Goal: Task Accomplishment & Management: Manage account settings

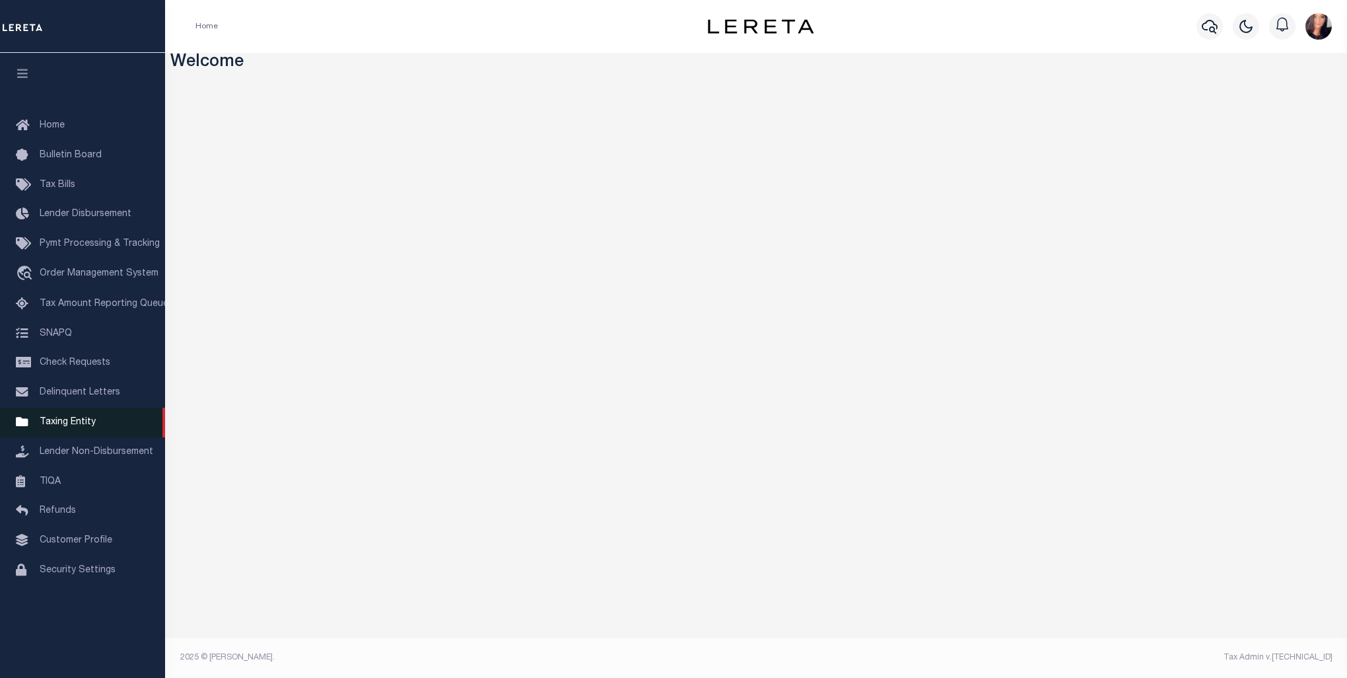
click at [90, 426] on span "Taxing Entity" at bounding box center [68, 421] width 56 height 9
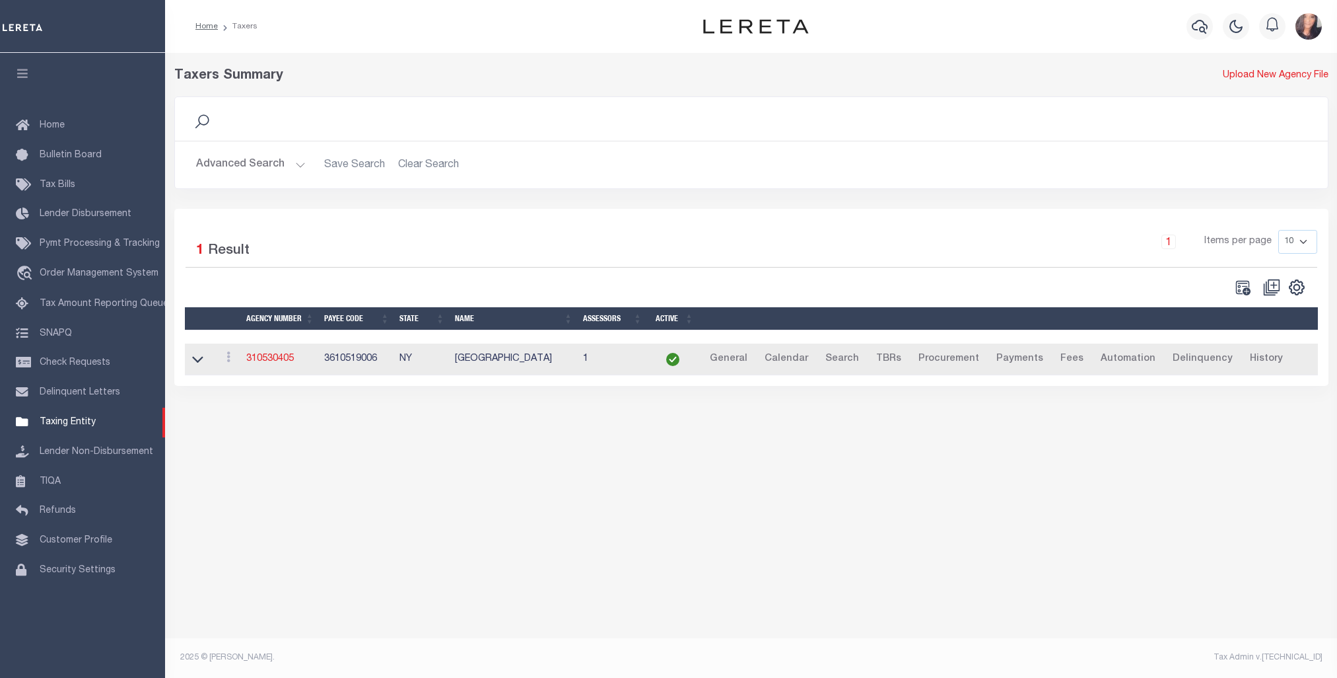
select select
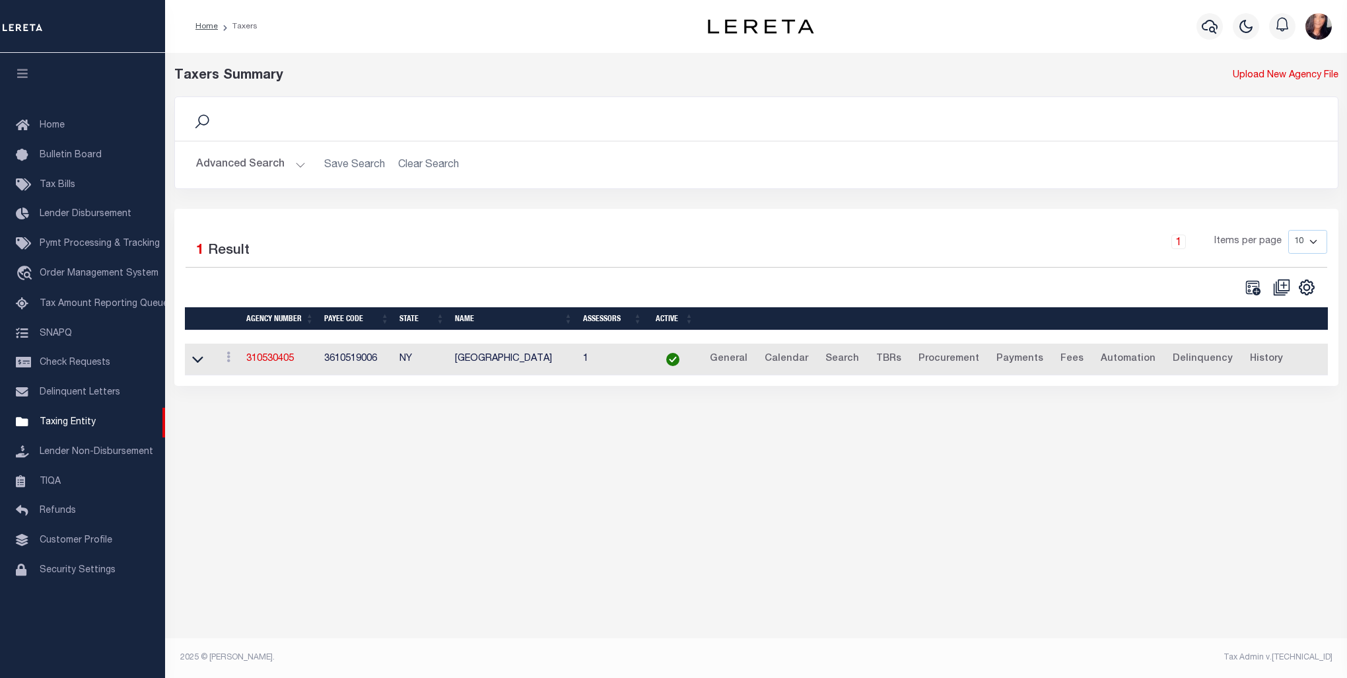
click at [262, 162] on button "Advanced Search" at bounding box center [251, 165] width 110 height 26
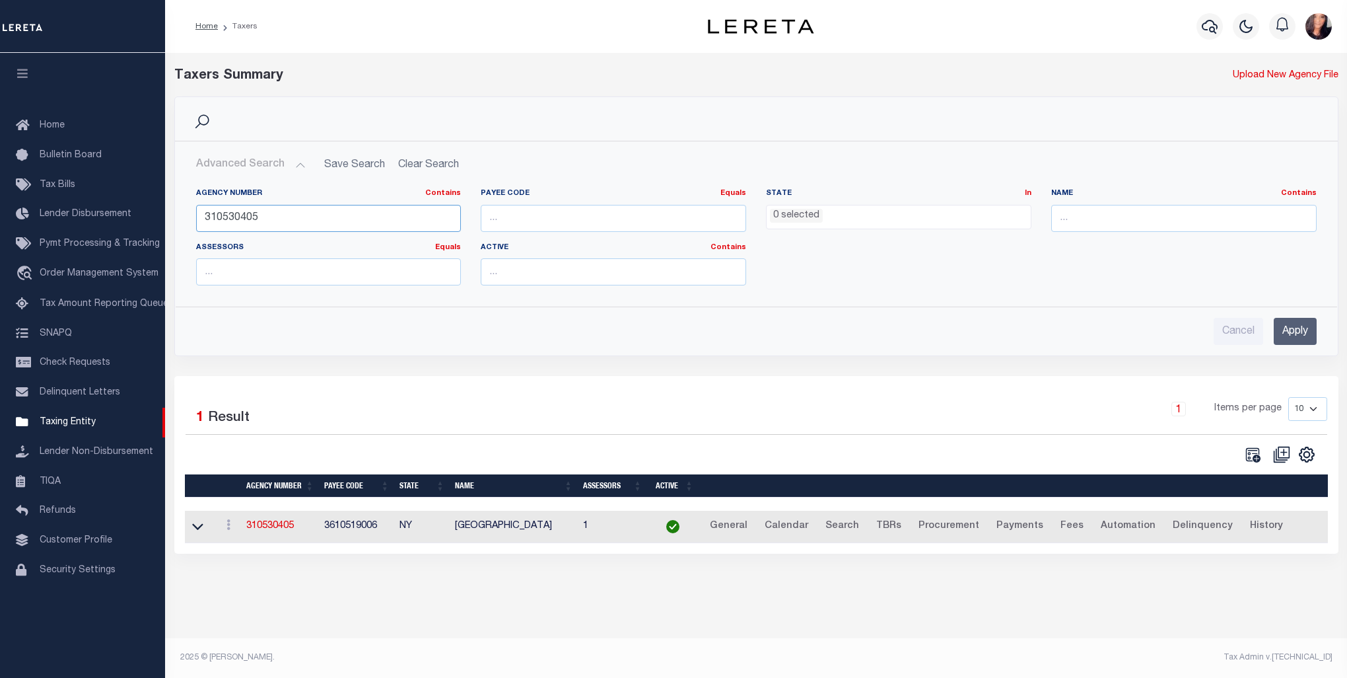
drag, startPoint x: 274, startPoint y: 223, endPoint x: 176, endPoint y: 211, distance: 99.1
click at [176, 211] on div "Agency Number Contains Contains Is 310530405 Payee Code Equals Equals Is Not Eq…" at bounding box center [757, 237] width 1162 height 118
paste input "420370501"
type input "420370501"
click at [1303, 327] on input "Apply" at bounding box center [1295, 331] width 43 height 27
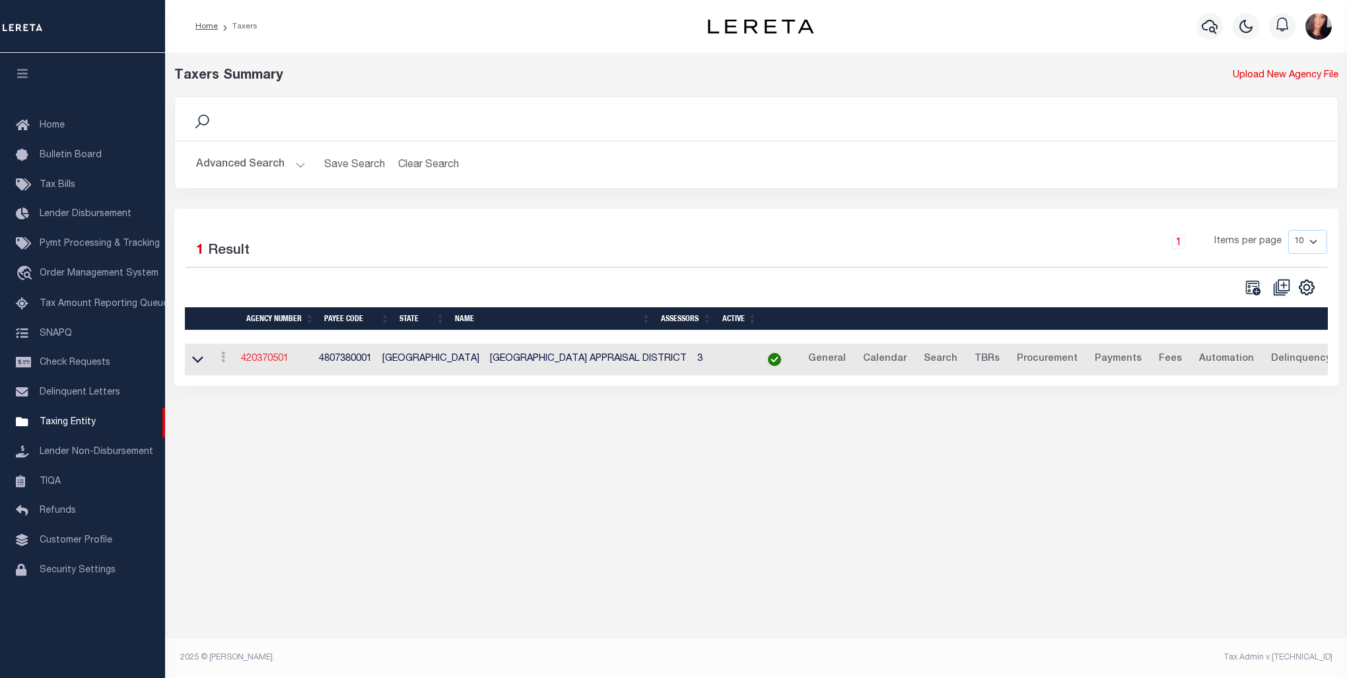
click at [263, 359] on link "420370501" at bounding box center [265, 358] width 48 height 9
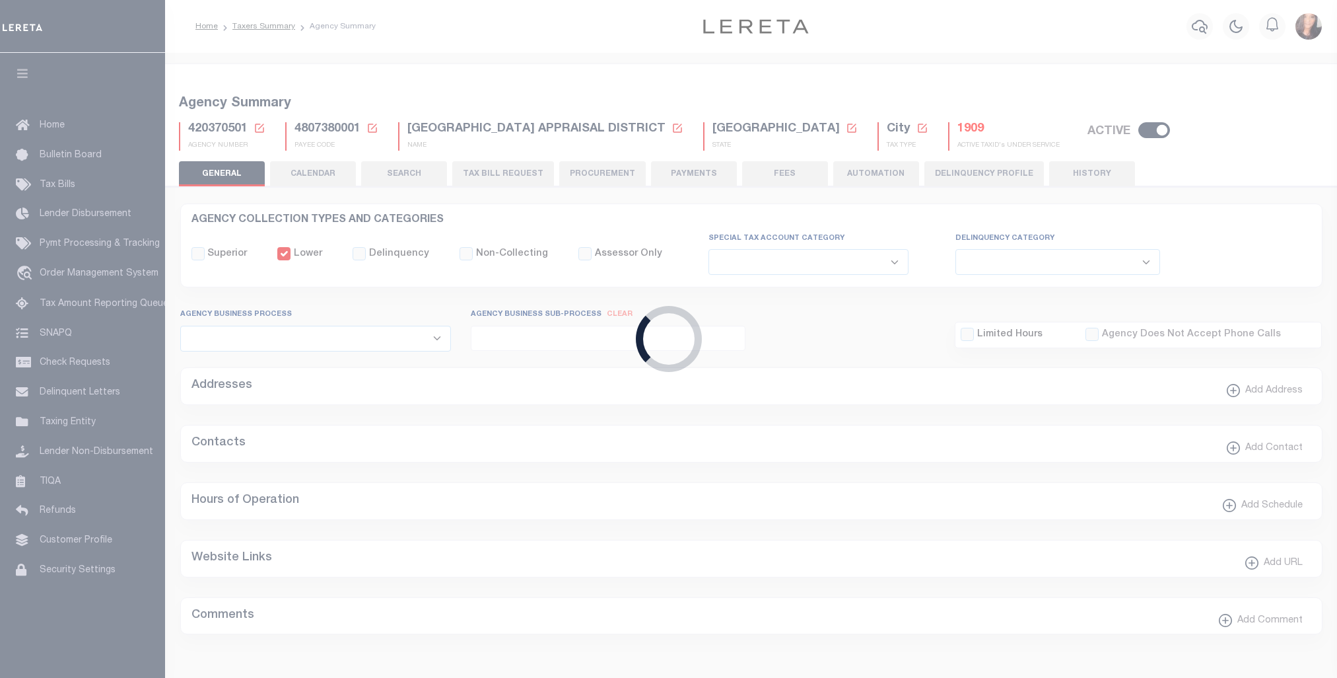
select select
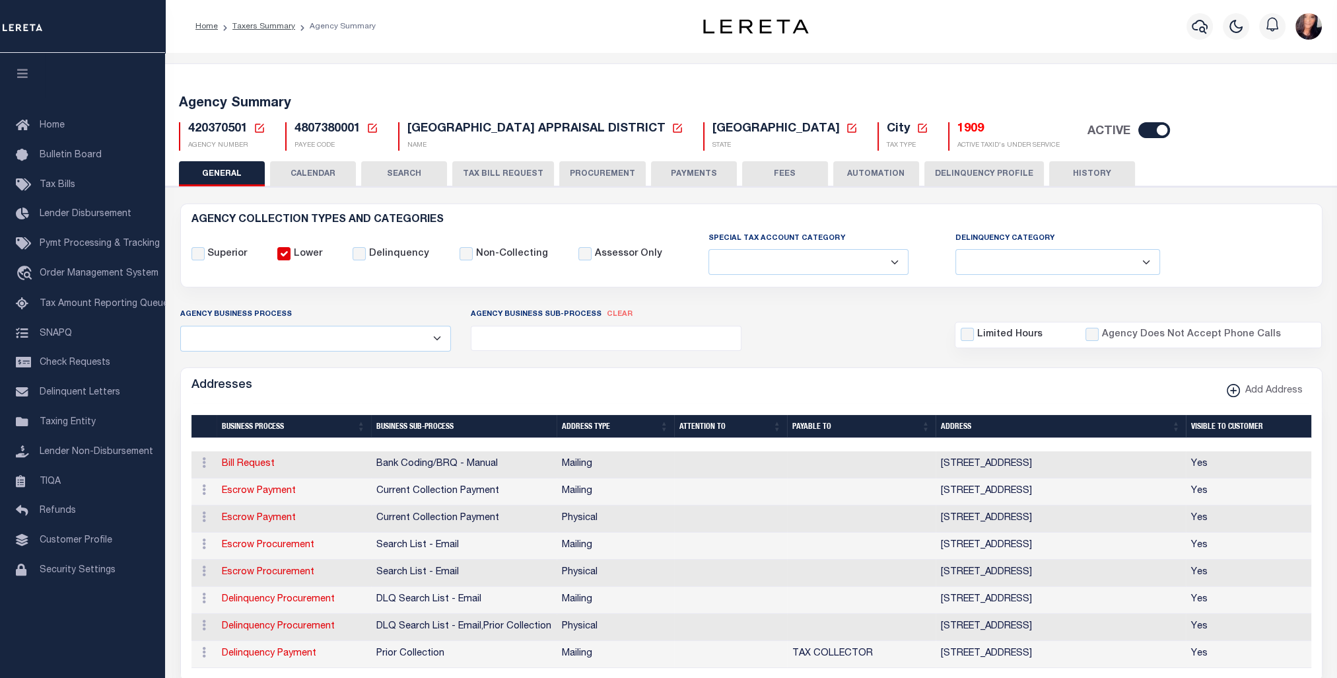
click at [917, 129] on icon at bounding box center [923, 128] width 12 height 12
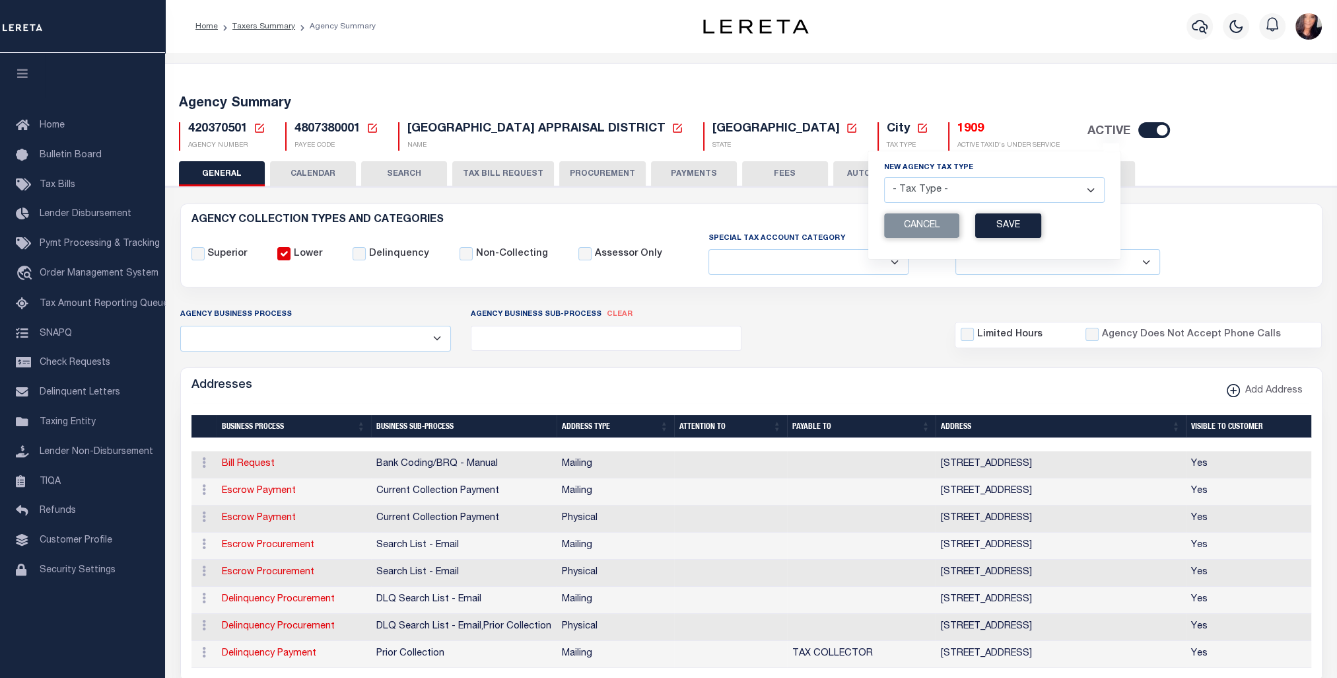
click at [959, 189] on select "- Tax Type - Assessments Bonds Borough Central Collection Agency City Conversio…" at bounding box center [994, 190] width 221 height 26
select select "46"
click at [884, 178] on select "- Tax Type - Assessments Bonds Borough Central Collection Agency City Conversio…" at bounding box center [994, 190] width 221 height 26
click at [975, 225] on button "Save" at bounding box center [1008, 225] width 66 height 24
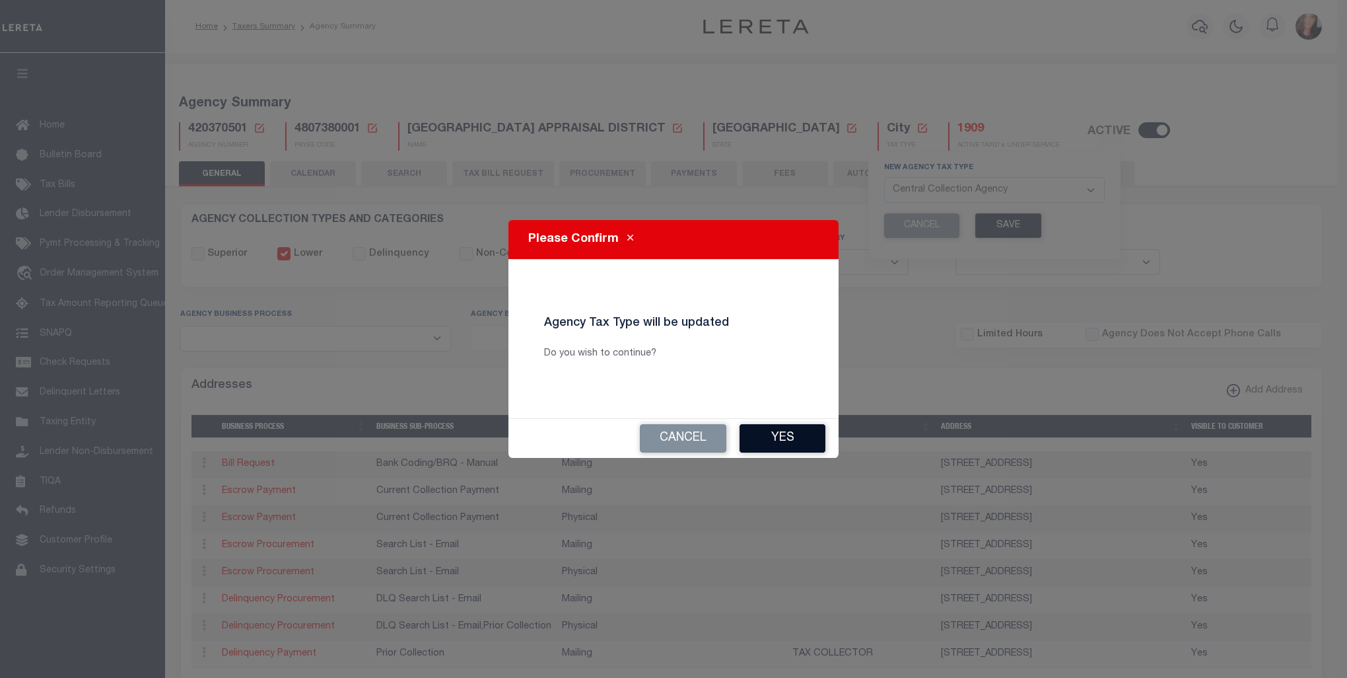
click at [800, 431] on button "Yes" at bounding box center [783, 438] width 86 height 28
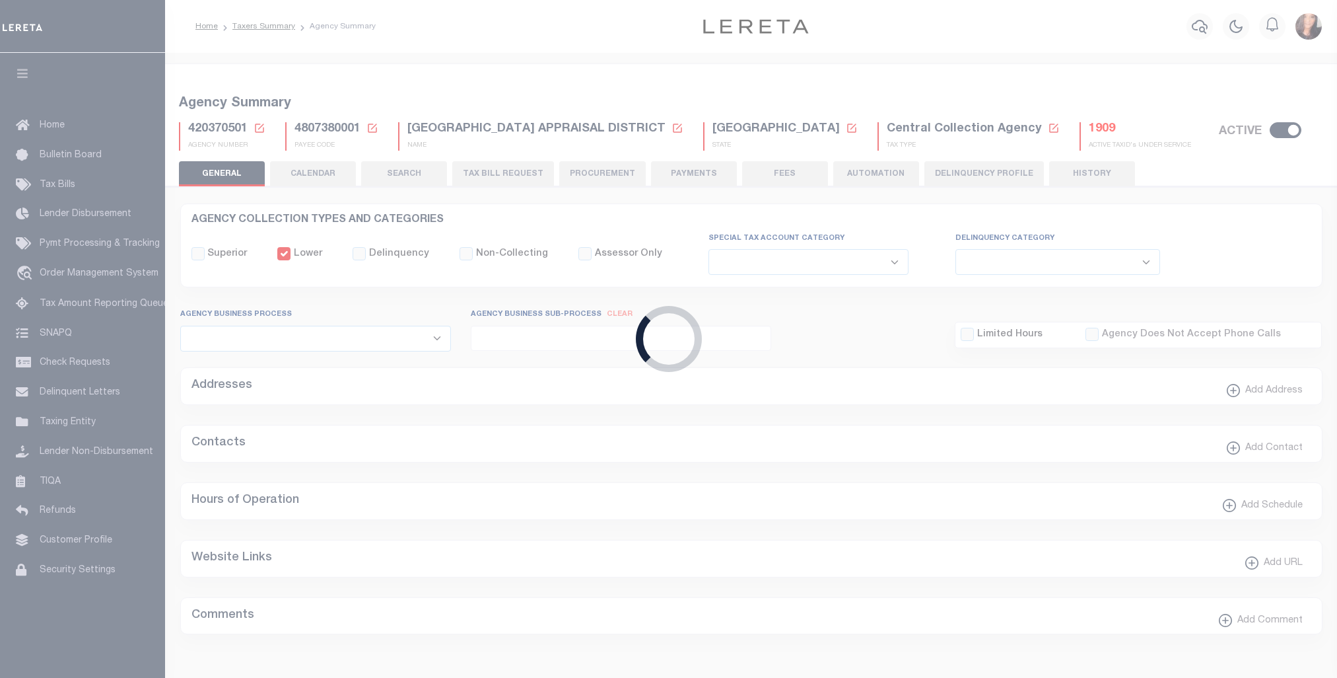
select select
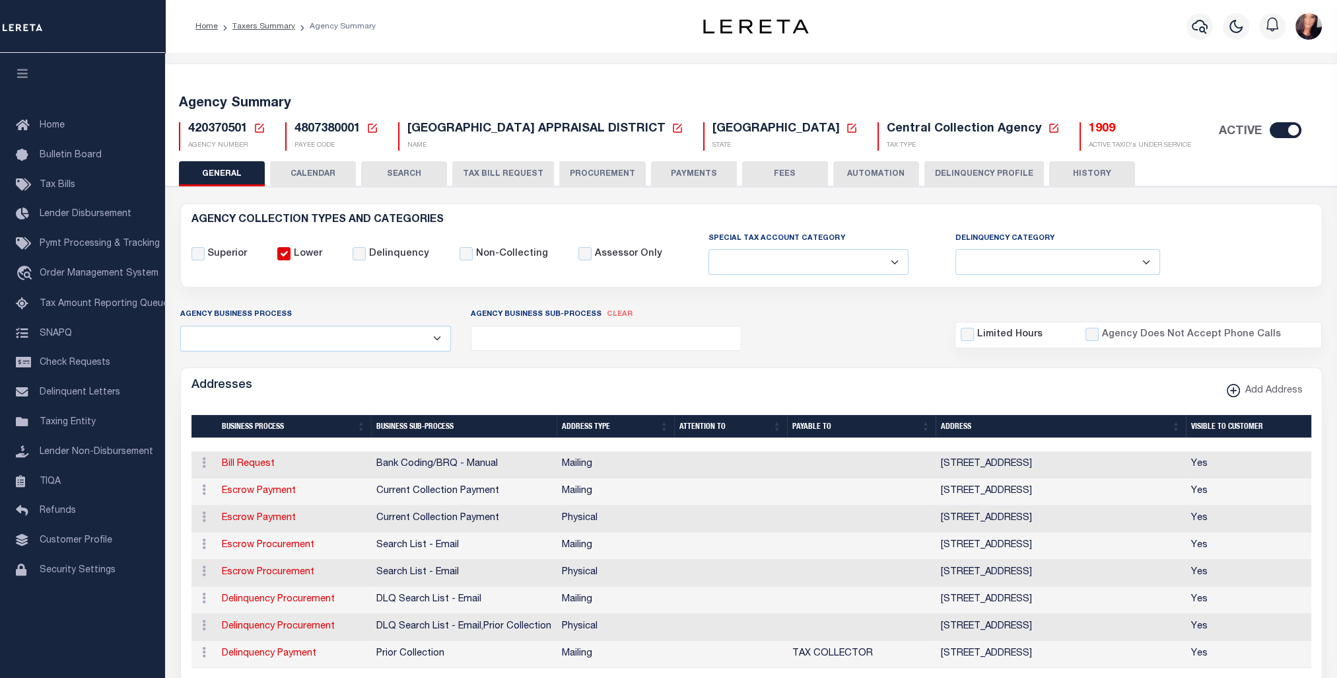
click at [251, 128] on h5 "420370501 Agency Number Edit Cancel Ok Cancel Ok" at bounding box center [226, 129] width 77 height 15
click at [257, 127] on icon at bounding box center [260, 128] width 12 height 12
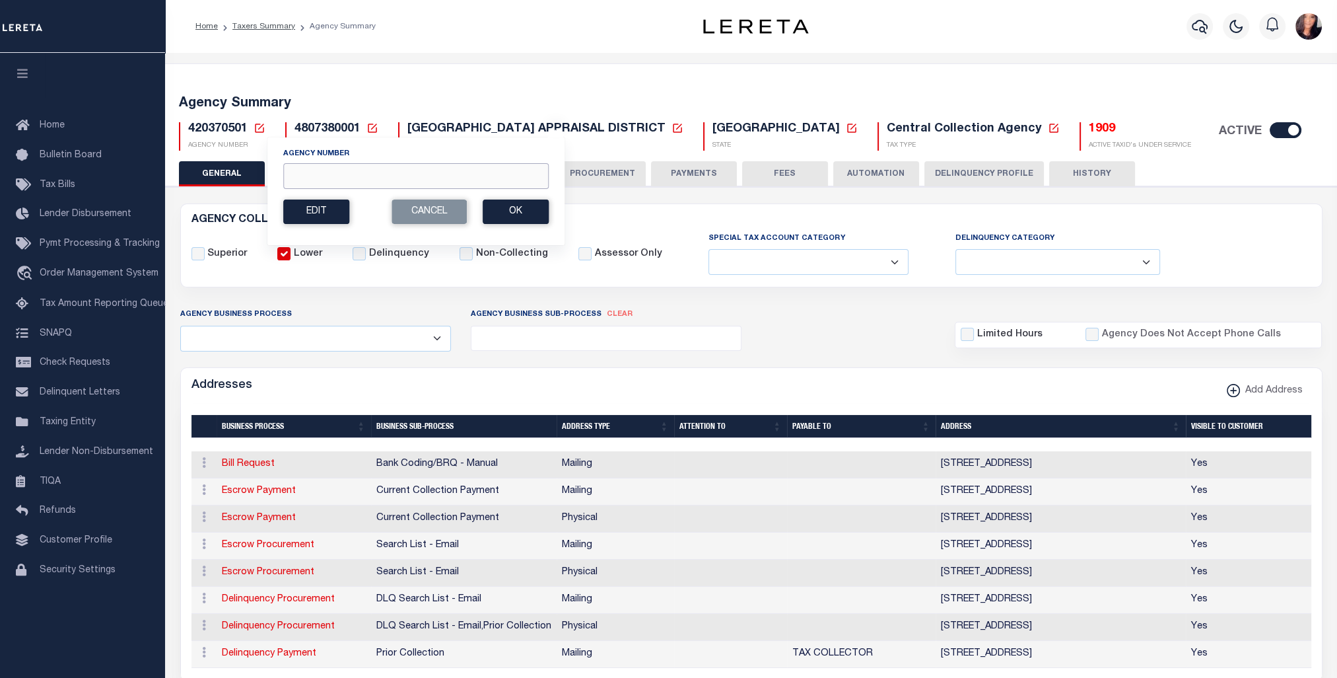
click at [388, 171] on input "Agency Number" at bounding box center [415, 176] width 265 height 26
paste input "420680501"
type input "420680501"
click at [546, 213] on button "Ok" at bounding box center [516, 211] width 66 height 24
click at [522, 217] on button "Ok" at bounding box center [516, 211] width 66 height 24
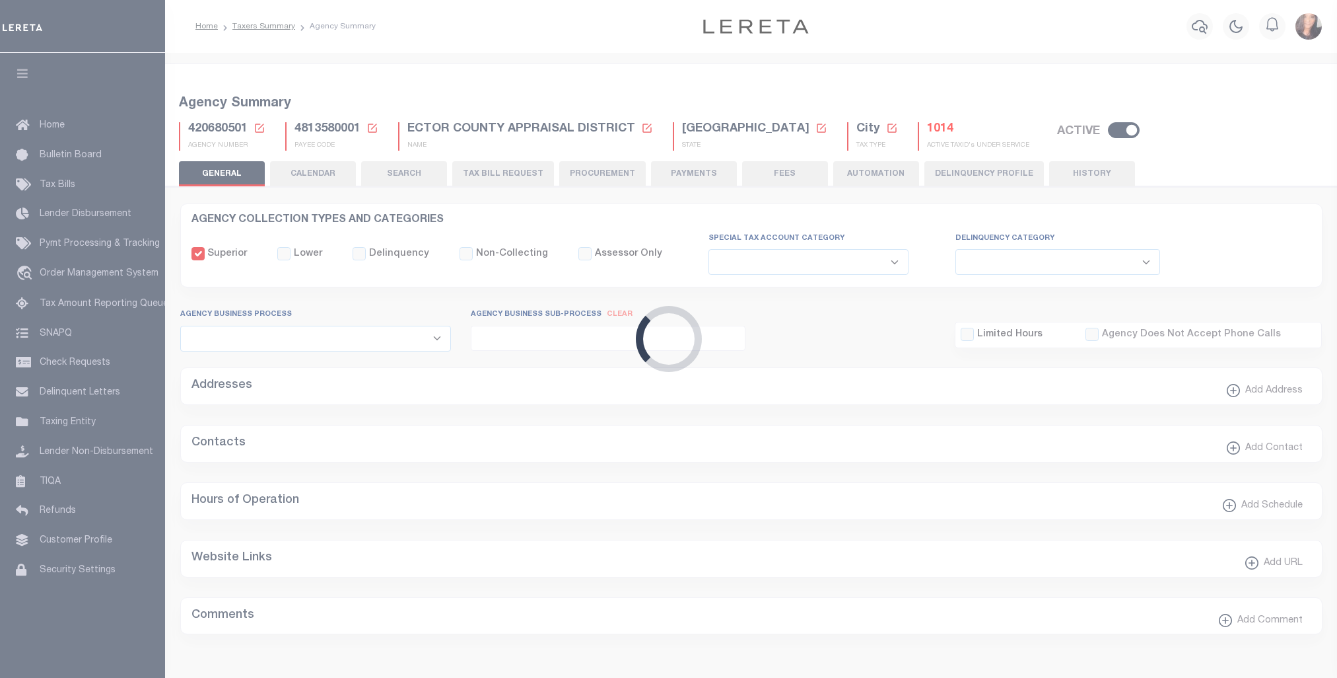
select select
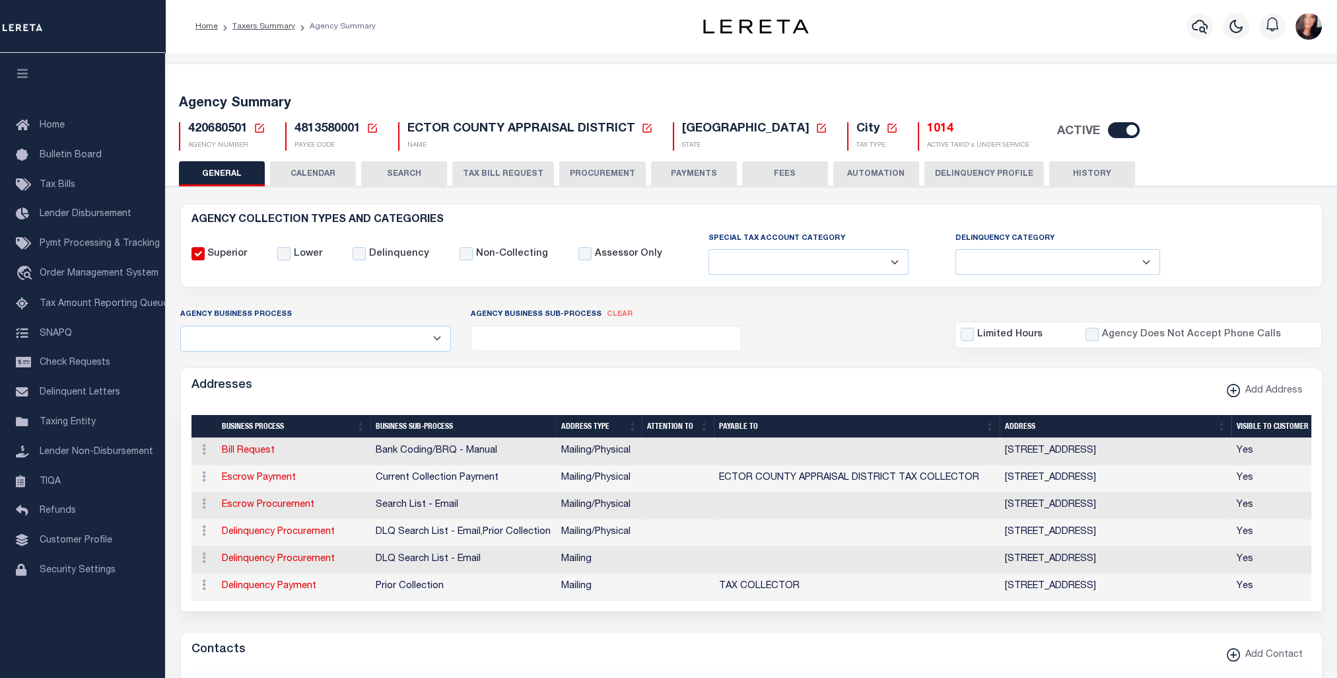
click at [888, 131] on icon at bounding box center [892, 127] width 9 height 9
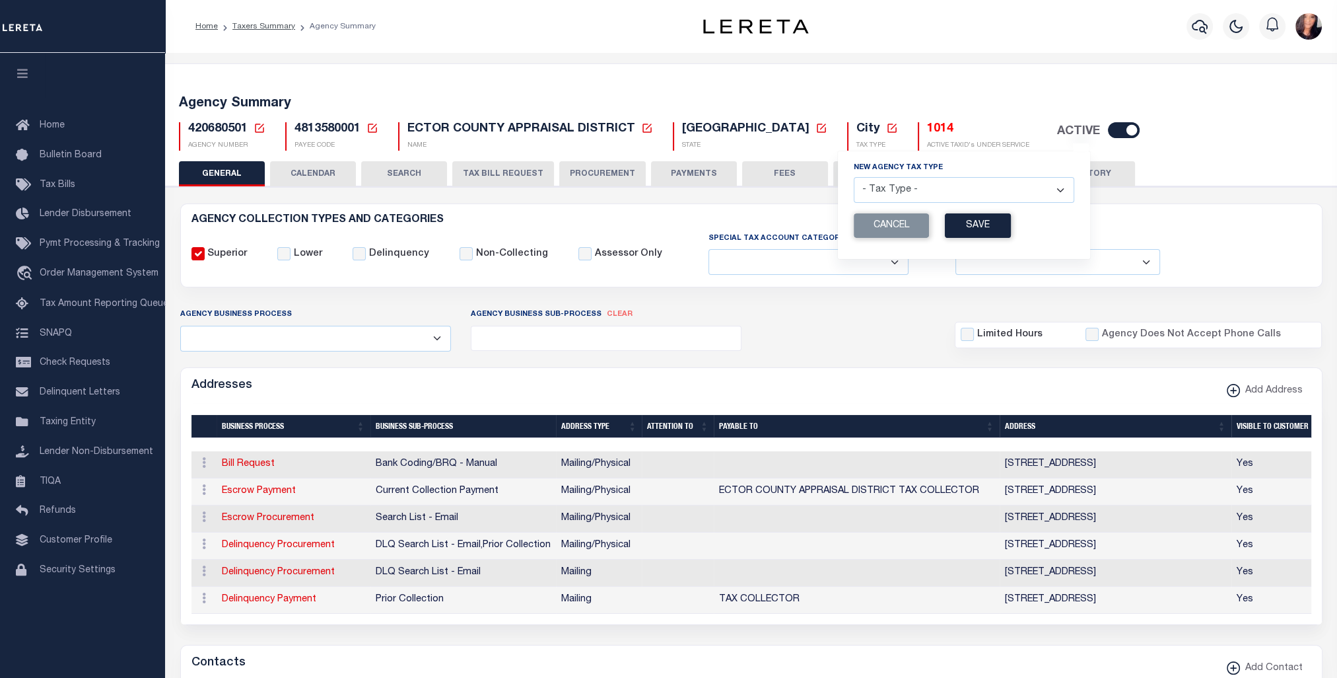
drag, startPoint x: 927, startPoint y: 190, endPoint x: 911, endPoint y: 202, distance: 20.2
click at [927, 190] on select "- Tax Type - Assessments Bonds Borough Central Collection Agency City Conversio…" at bounding box center [964, 190] width 221 height 26
select select "46"
click at [854, 178] on select "- Tax Type - Assessments Bonds Borough Central Collection Agency City Conversio…" at bounding box center [964, 190] width 221 height 26
click at [945, 221] on button "Save" at bounding box center [978, 225] width 66 height 24
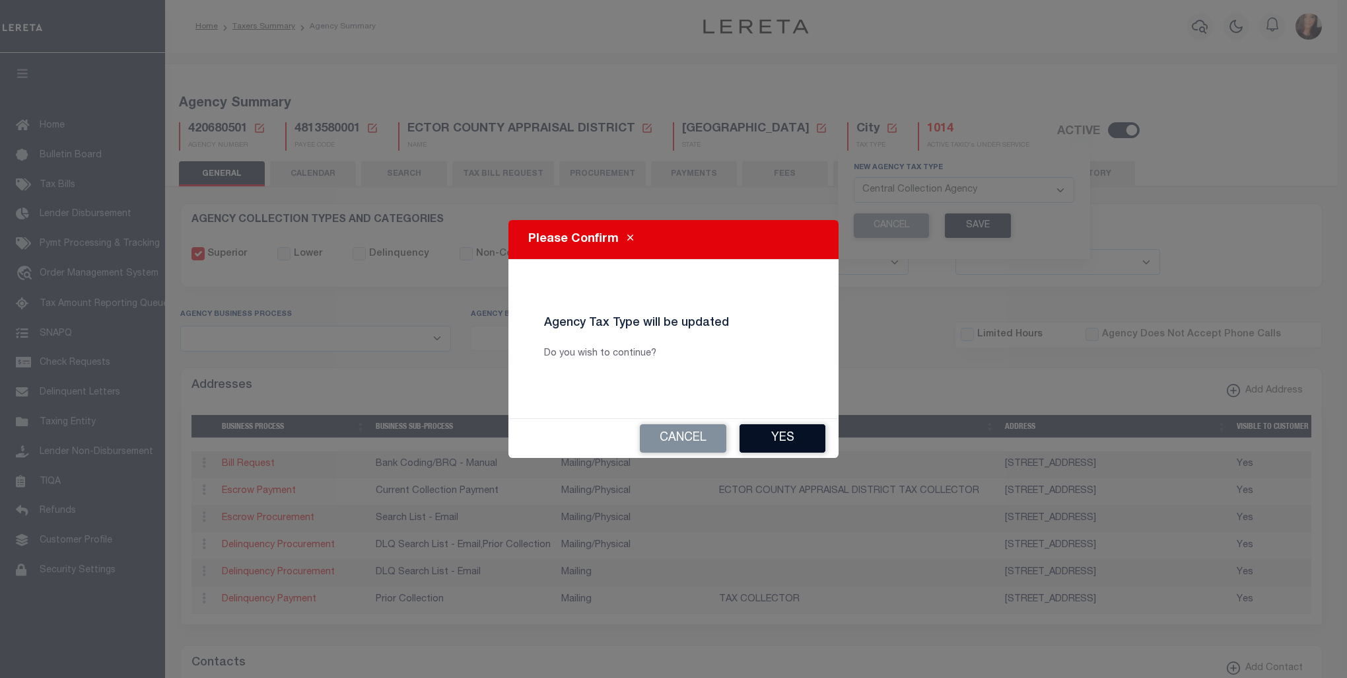
click at [797, 433] on button "Yes" at bounding box center [783, 438] width 86 height 28
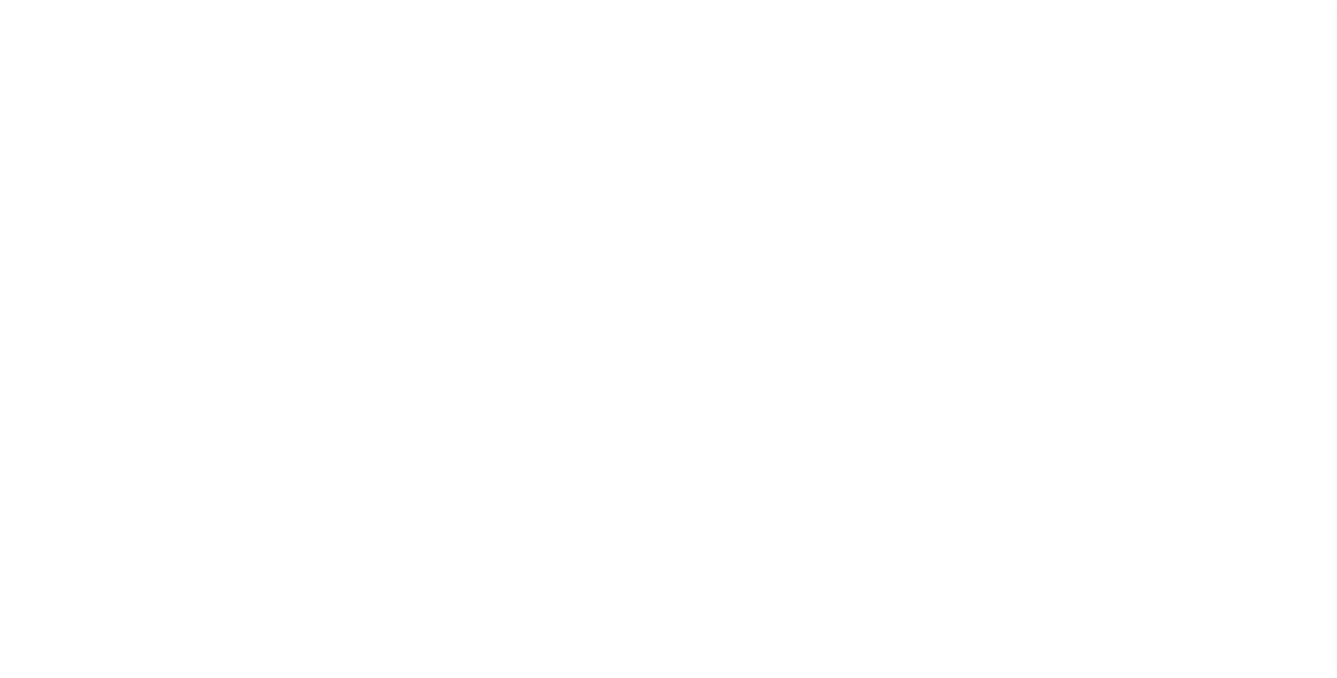
select select
checkbox input "false"
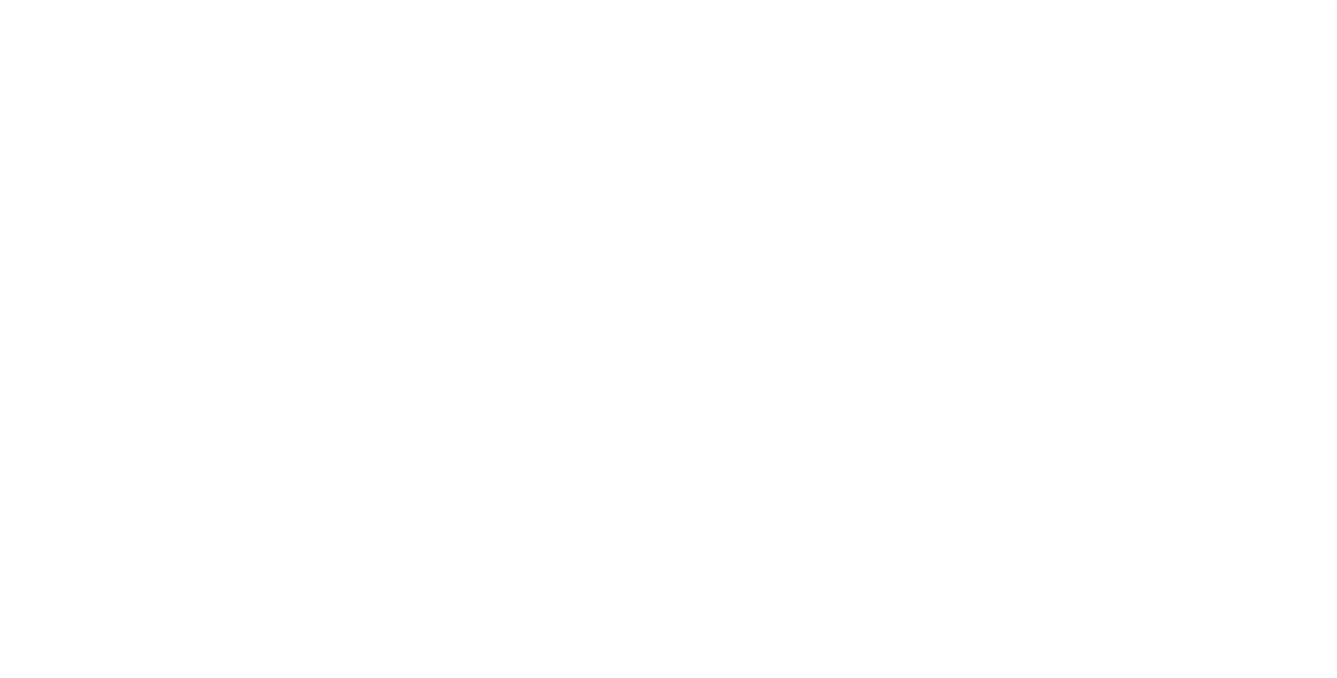
checkbox input "false"
type input "4813580001"
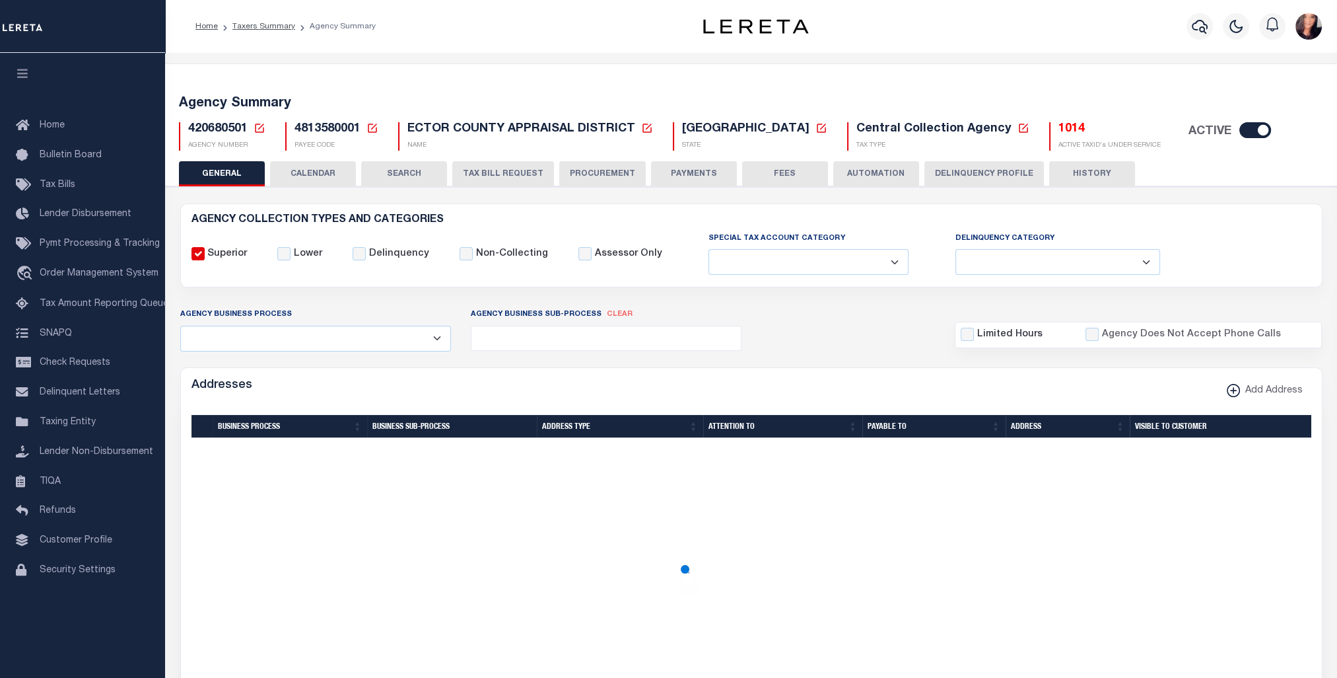
click at [255, 123] on icon at bounding box center [260, 128] width 12 height 12
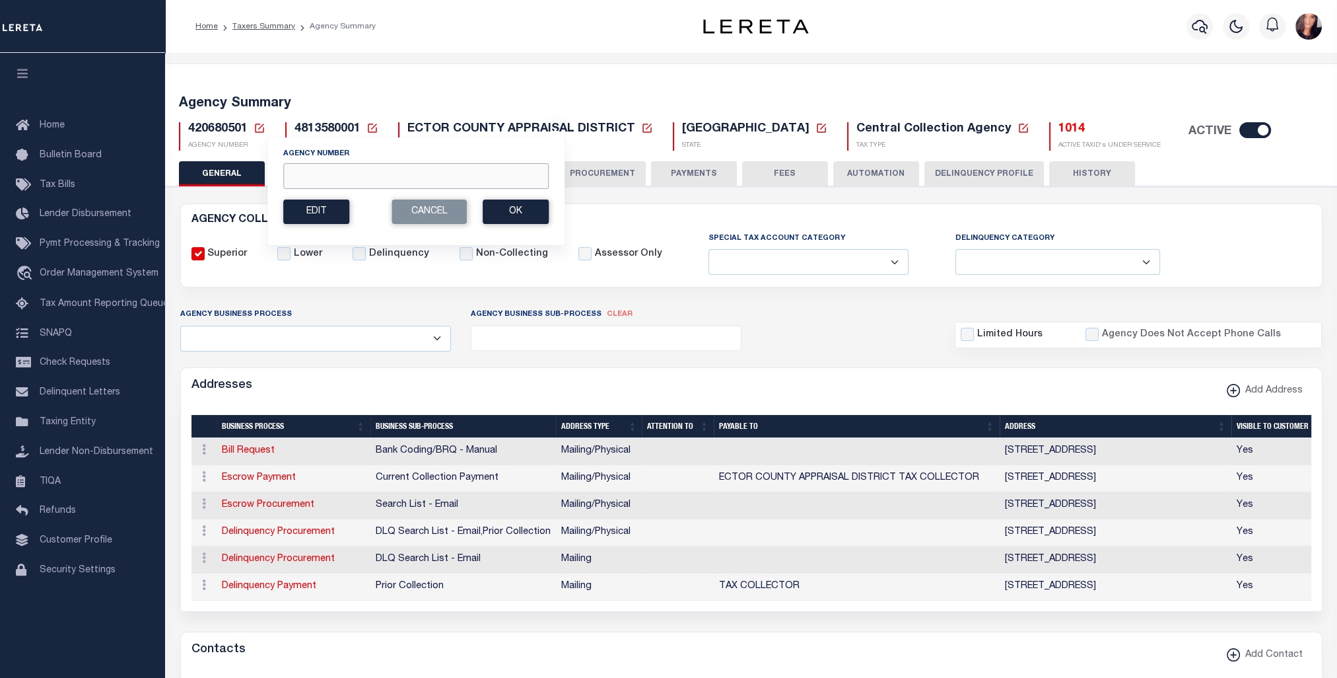
click at [420, 178] on input "Agency Number" at bounding box center [415, 176] width 265 height 26
paste input "420688501"
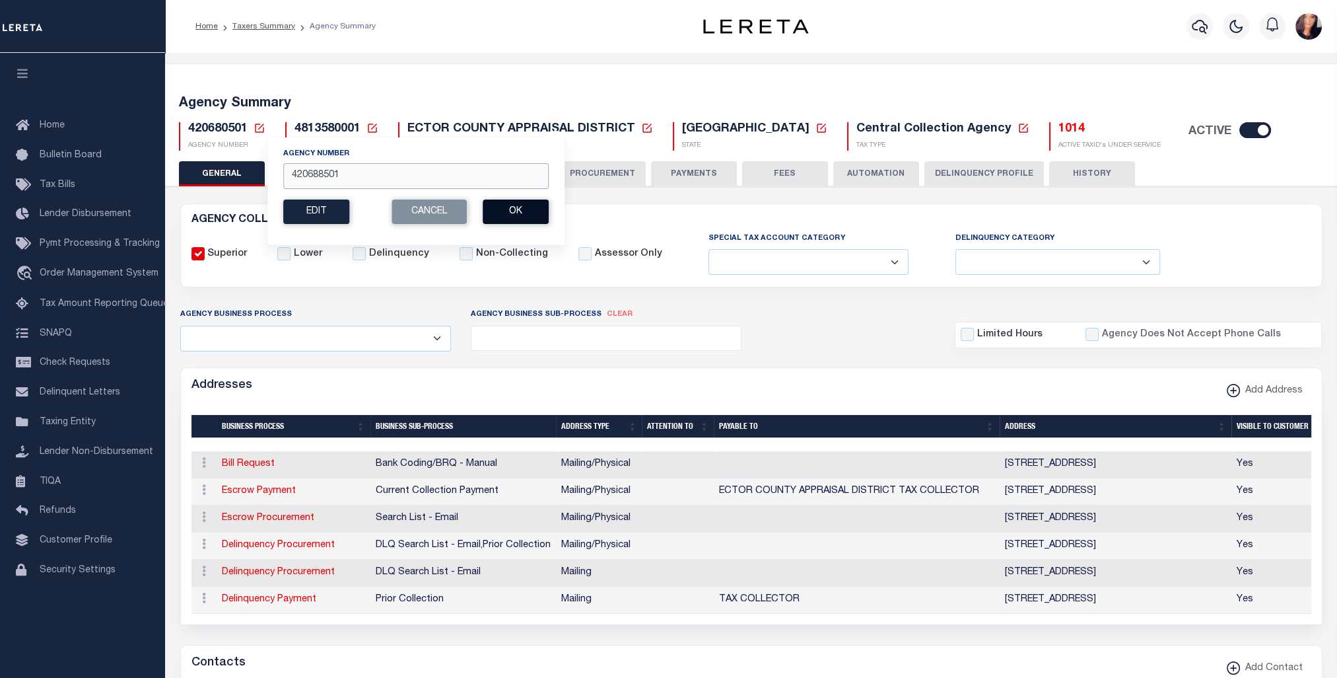
type input "420688501"
click at [534, 207] on button "Ok" at bounding box center [516, 211] width 66 height 24
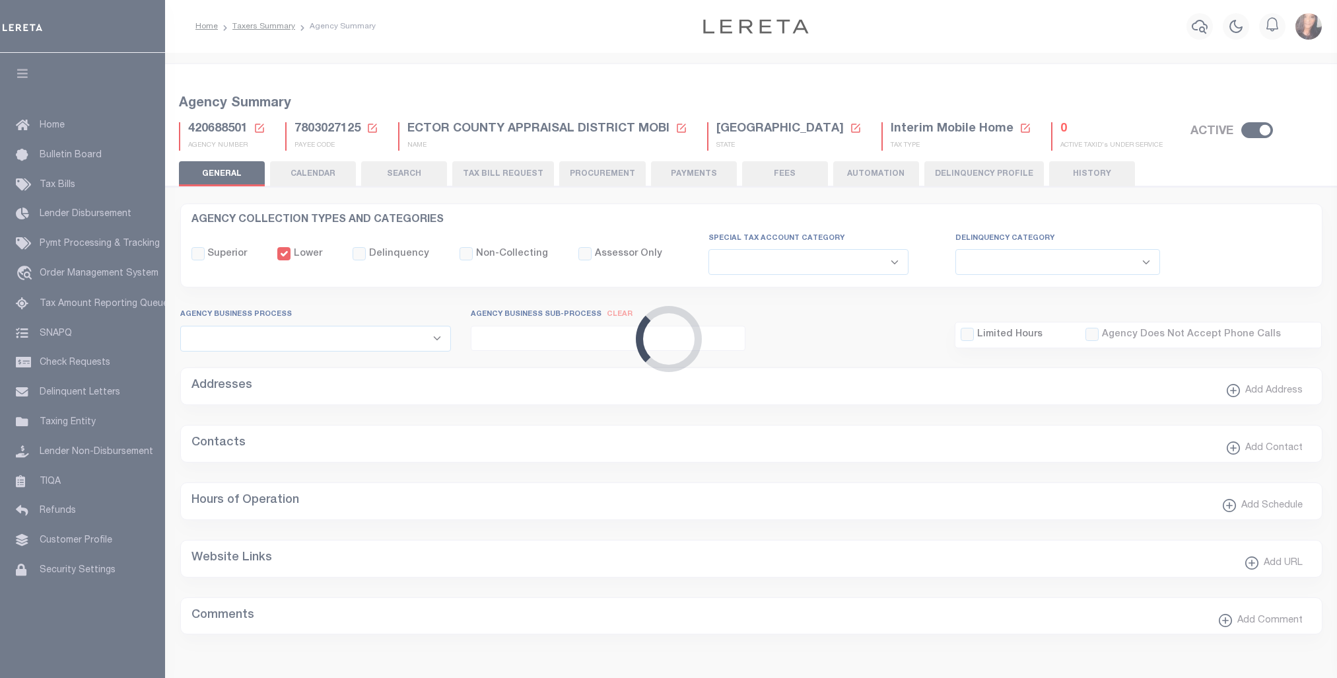
select select
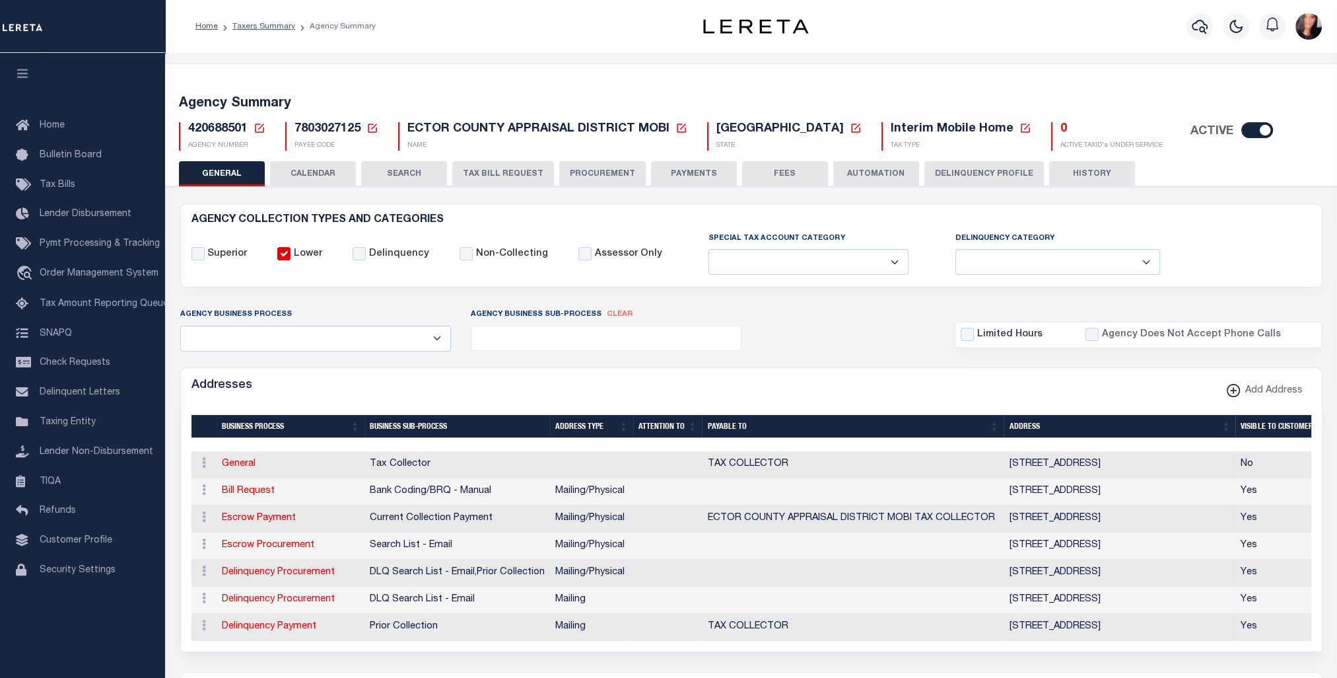
click at [221, 128] on span "420688501" at bounding box center [217, 129] width 59 height 12
click at [258, 128] on icon at bounding box center [260, 128] width 12 height 12
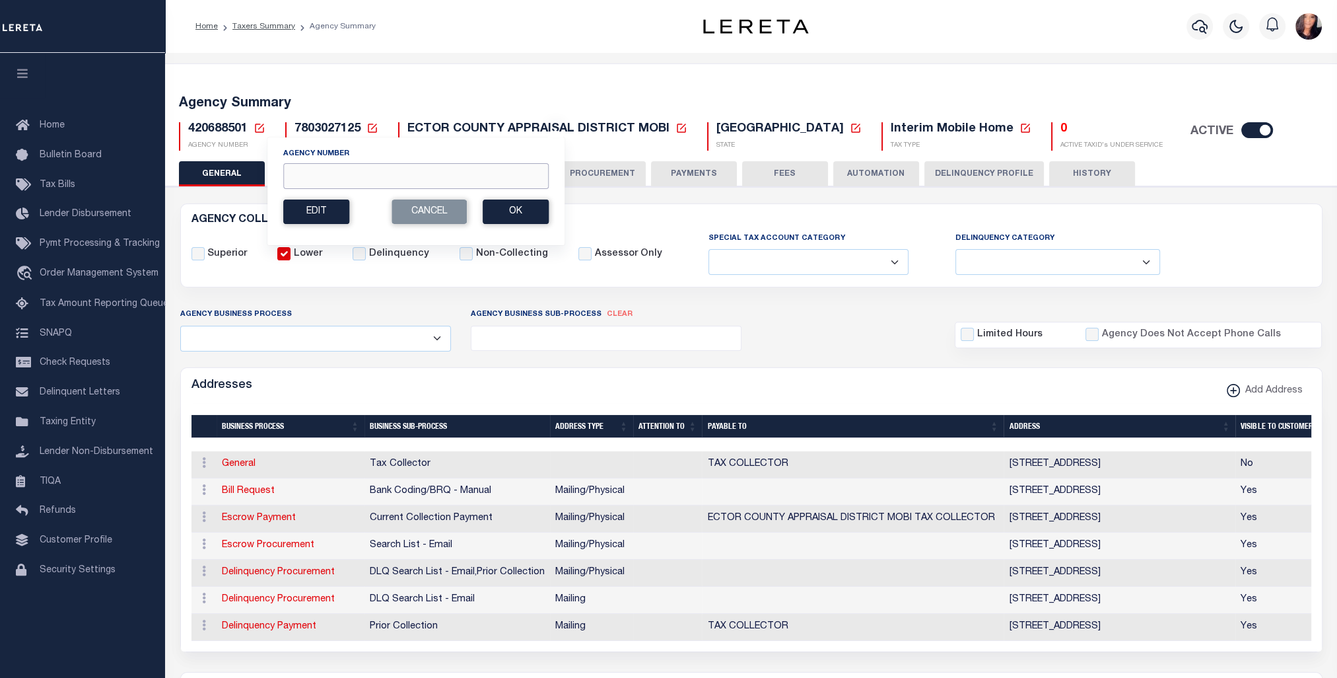
click at [347, 179] on input "Agency Number" at bounding box center [415, 176] width 265 height 26
paste input "420930501"
type input "420930501"
click at [515, 219] on button "Ok" at bounding box center [516, 211] width 66 height 24
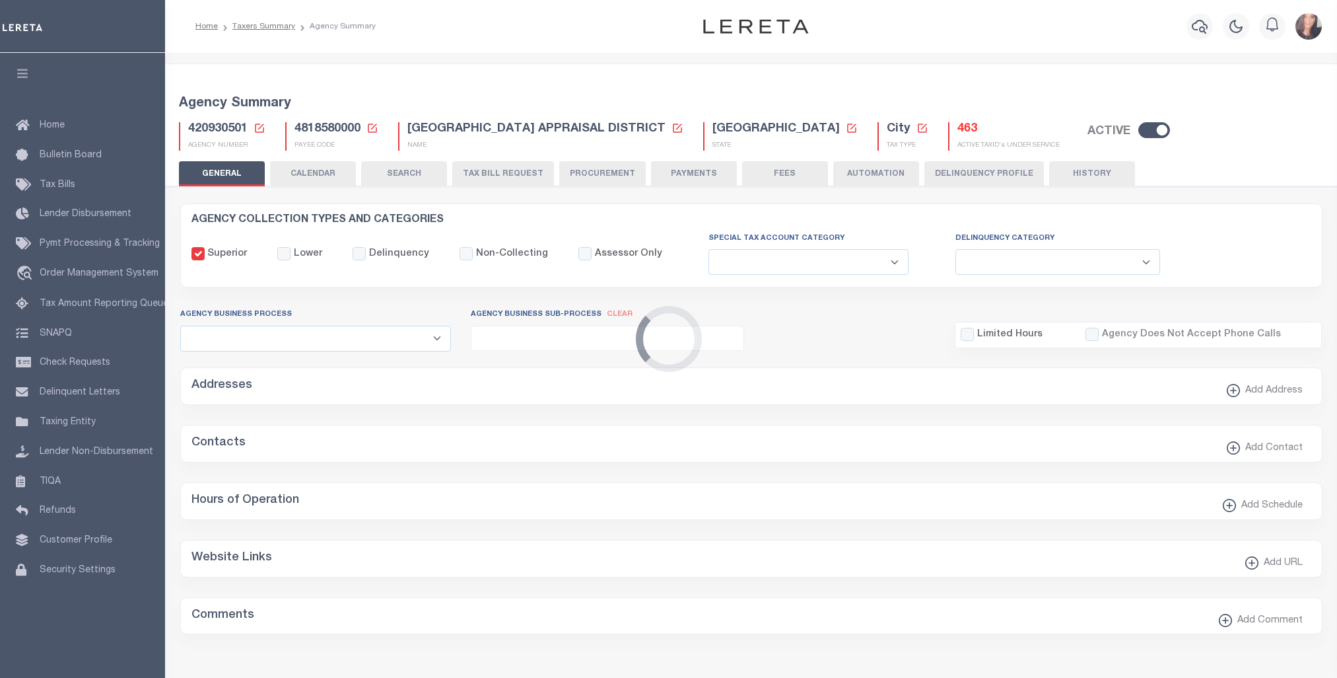
select select
click at [918, 128] on icon at bounding box center [922, 127] width 9 height 9
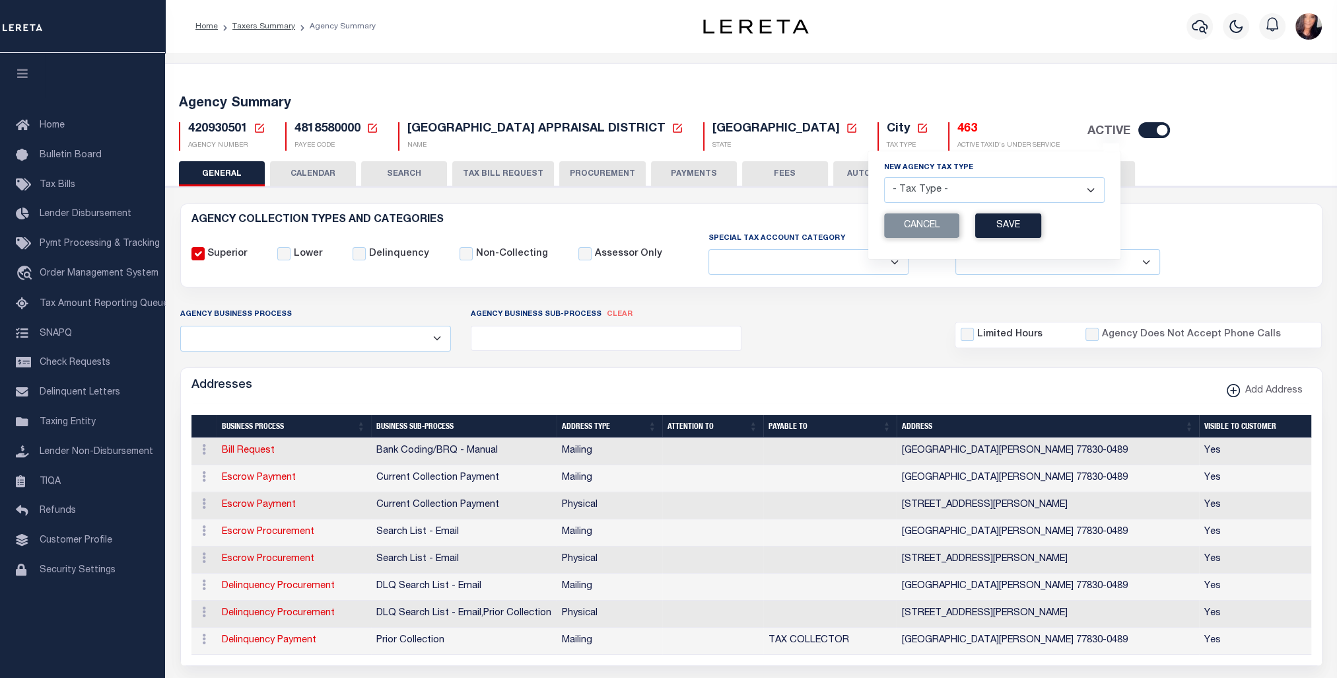
click at [932, 189] on select "- Tax Type - Assessments Bonds Borough Central Collection Agency City Conversio…" at bounding box center [994, 190] width 221 height 26
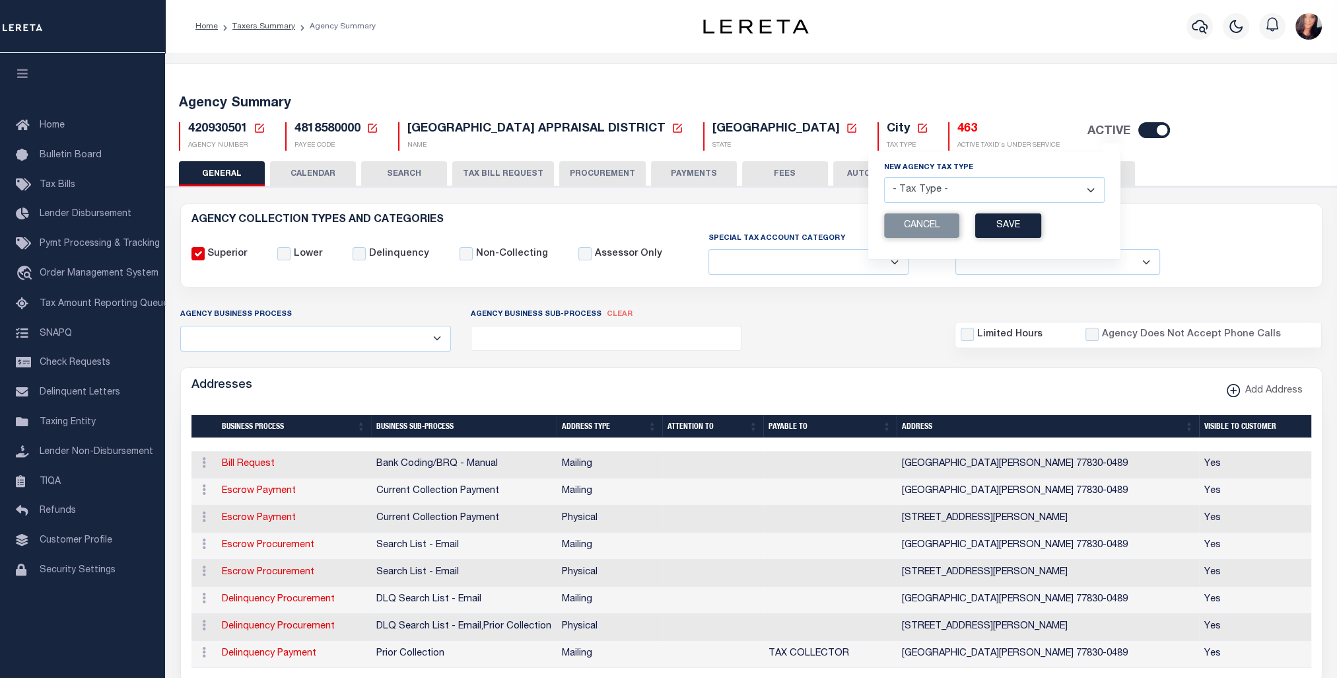
select select "46"
click at [884, 178] on select "- Tax Type - Assessments Bonds Borough Central Collection Agency City Conversio…" at bounding box center [994, 190] width 221 height 26
click at [975, 227] on button "Save" at bounding box center [1008, 225] width 66 height 24
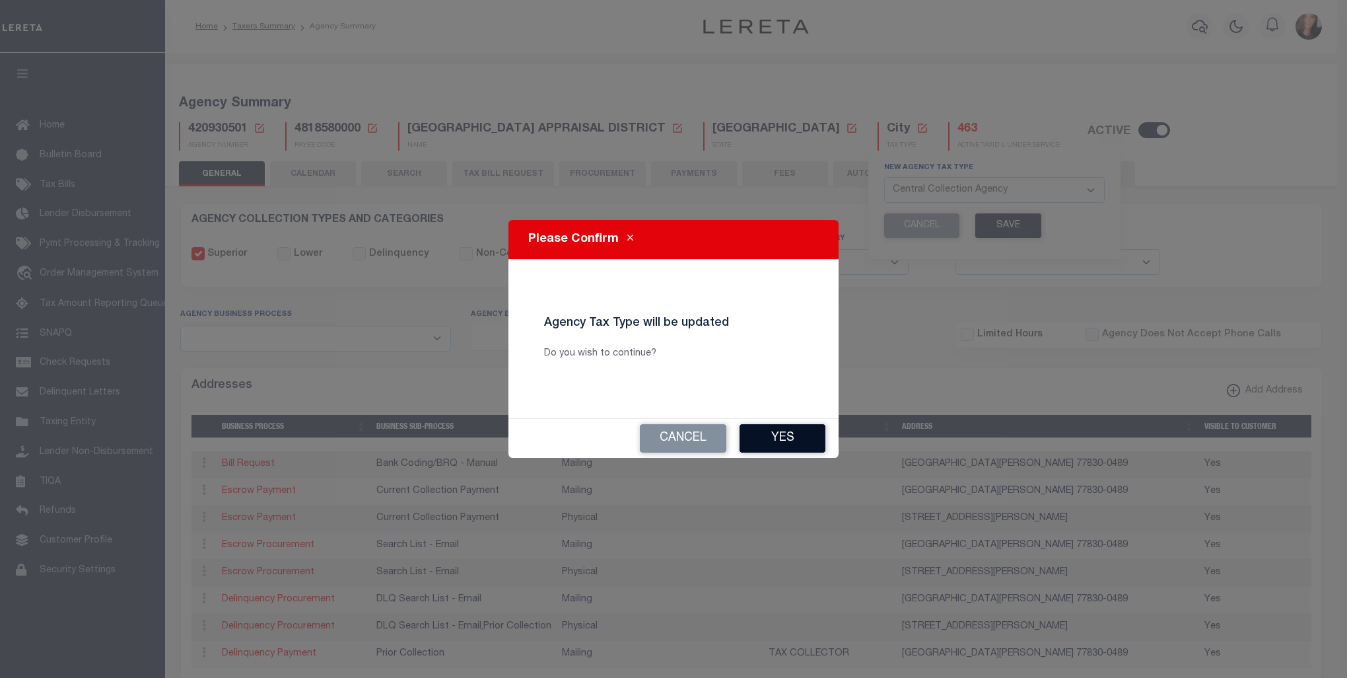
click at [800, 429] on button "Yes" at bounding box center [783, 438] width 86 height 28
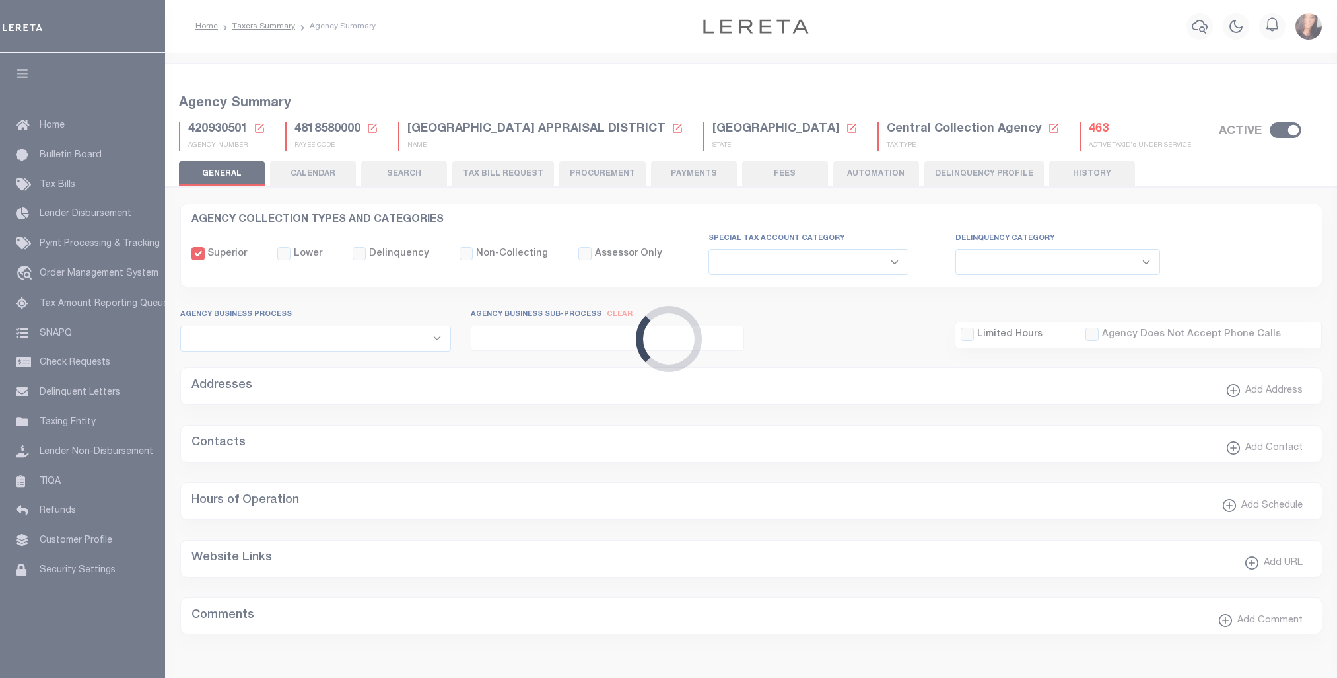
select select
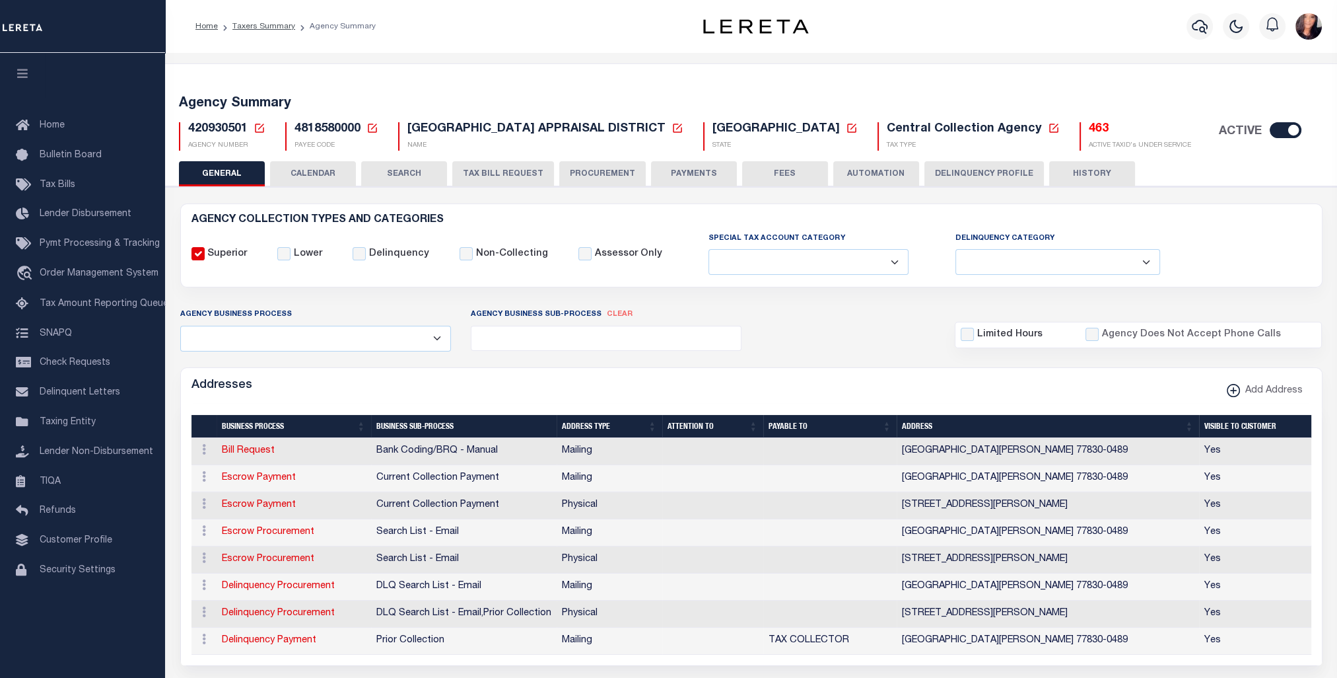
click at [1095, 173] on button "HISTORY" at bounding box center [1092, 173] width 86 height 25
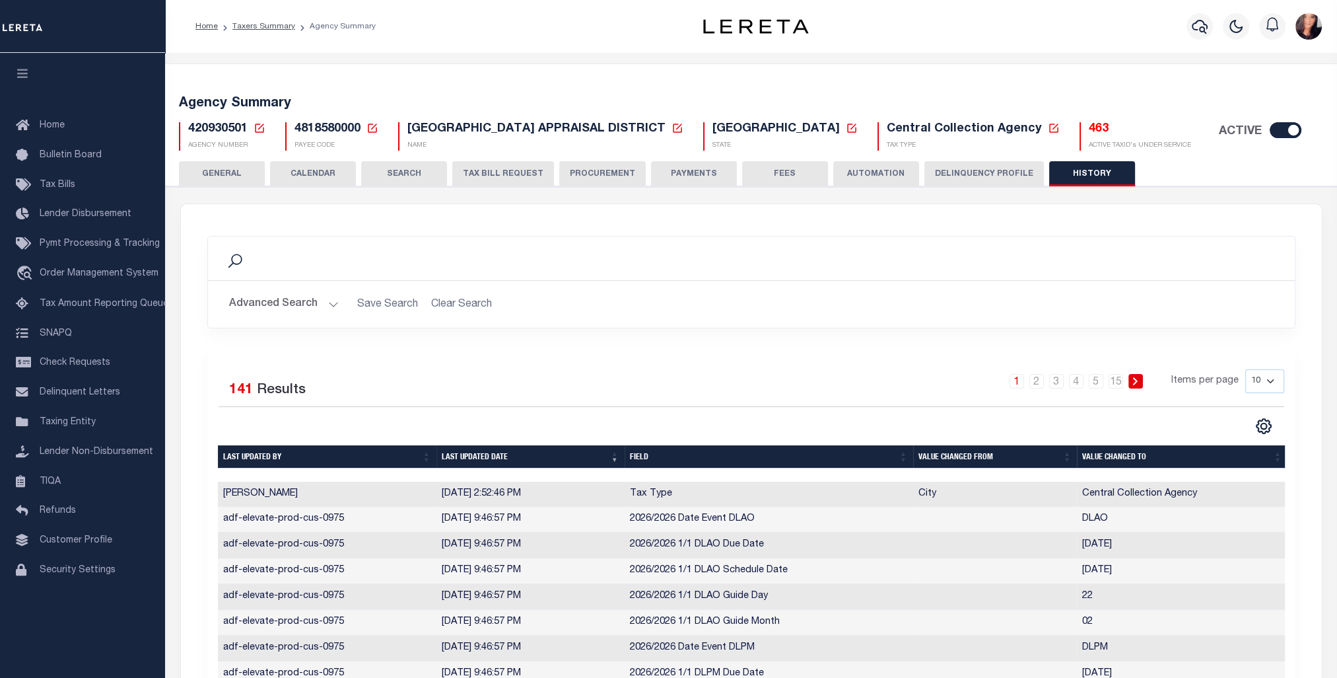
click at [250, 122] on h5 "420930501 Agency Number Edit Cancel Ok Cancel Ok" at bounding box center [226, 129] width 77 height 15
click at [258, 127] on icon at bounding box center [260, 128] width 12 height 12
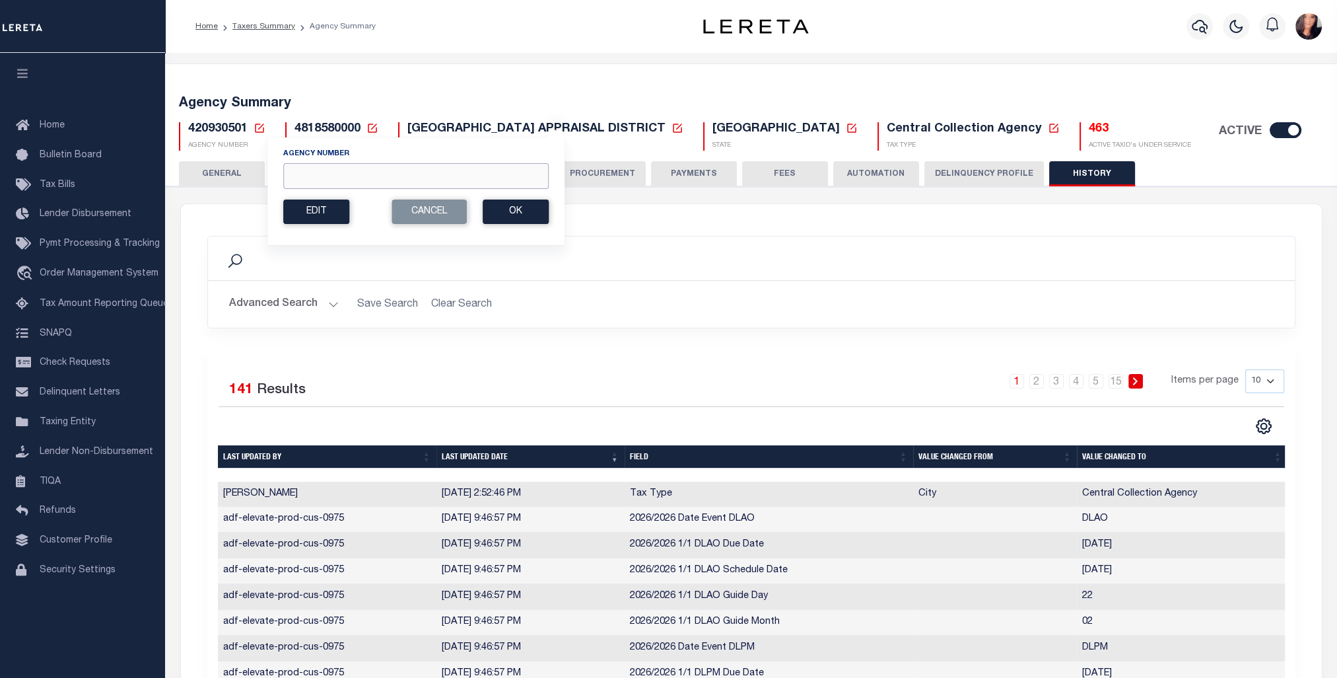
click at [320, 182] on input "Agency Number" at bounding box center [415, 176] width 265 height 26
paste input "420938501"
type input "420938501"
click at [512, 220] on button "Ok" at bounding box center [516, 211] width 66 height 24
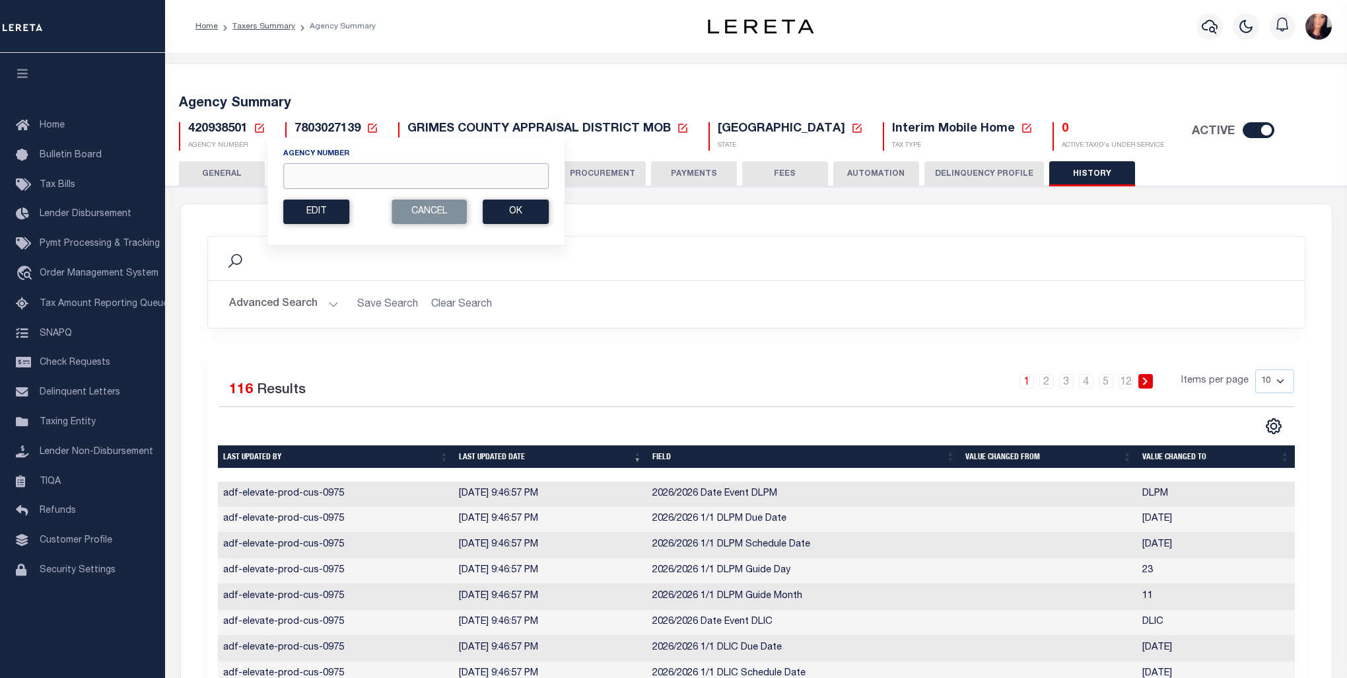
click at [312, 177] on input "Agency Number" at bounding box center [415, 176] width 265 height 26
paste input "421020501"
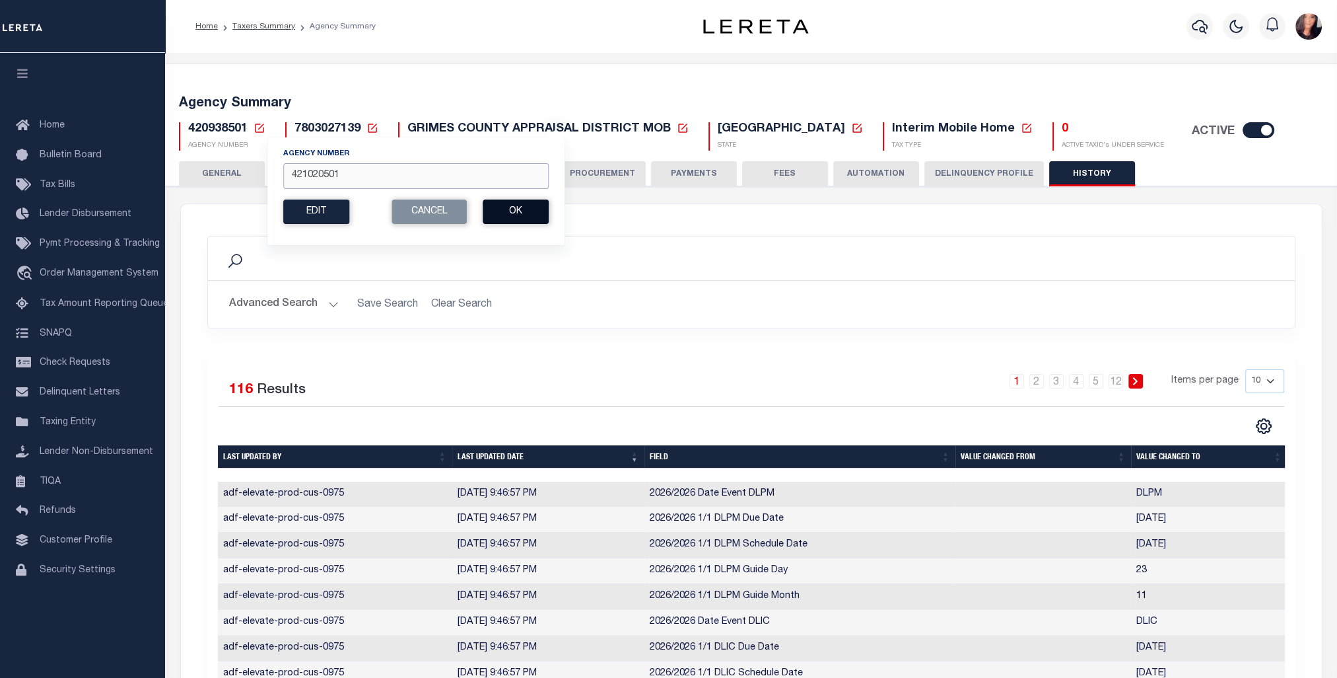
type input "421020501"
click at [511, 214] on button "Ok" at bounding box center [516, 211] width 66 height 24
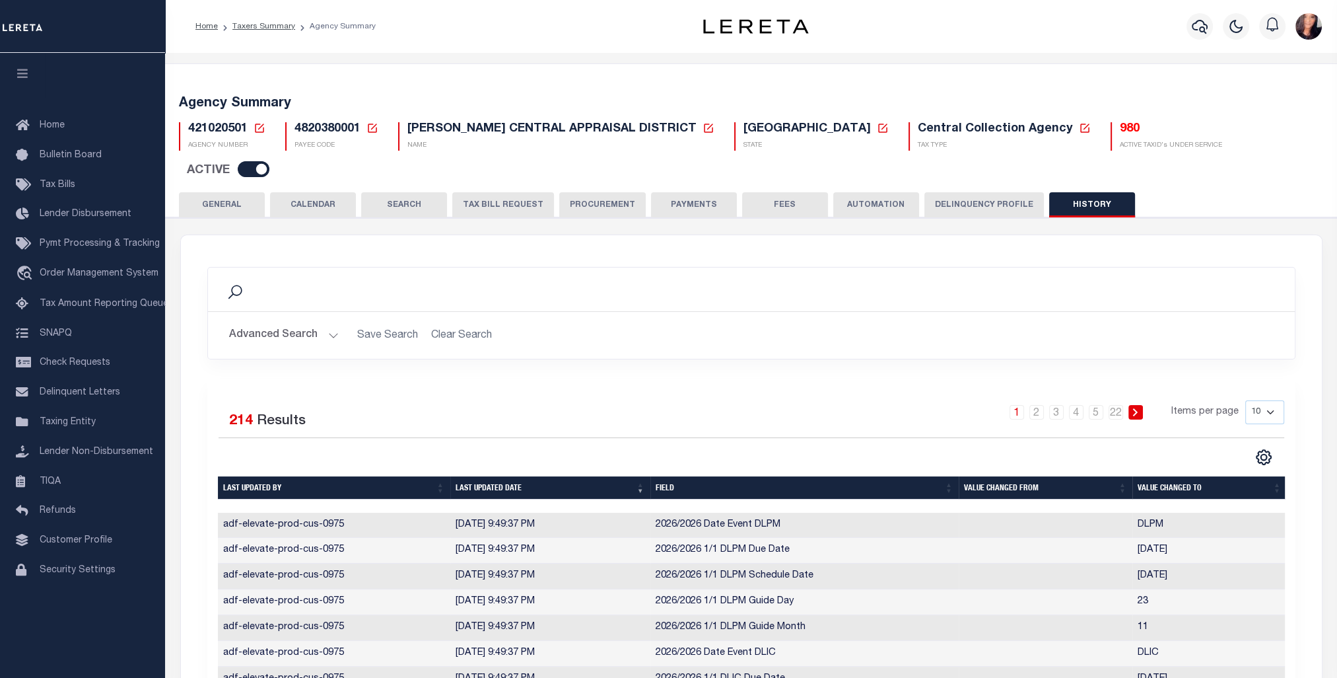
click at [260, 128] on icon at bounding box center [260, 128] width 12 height 12
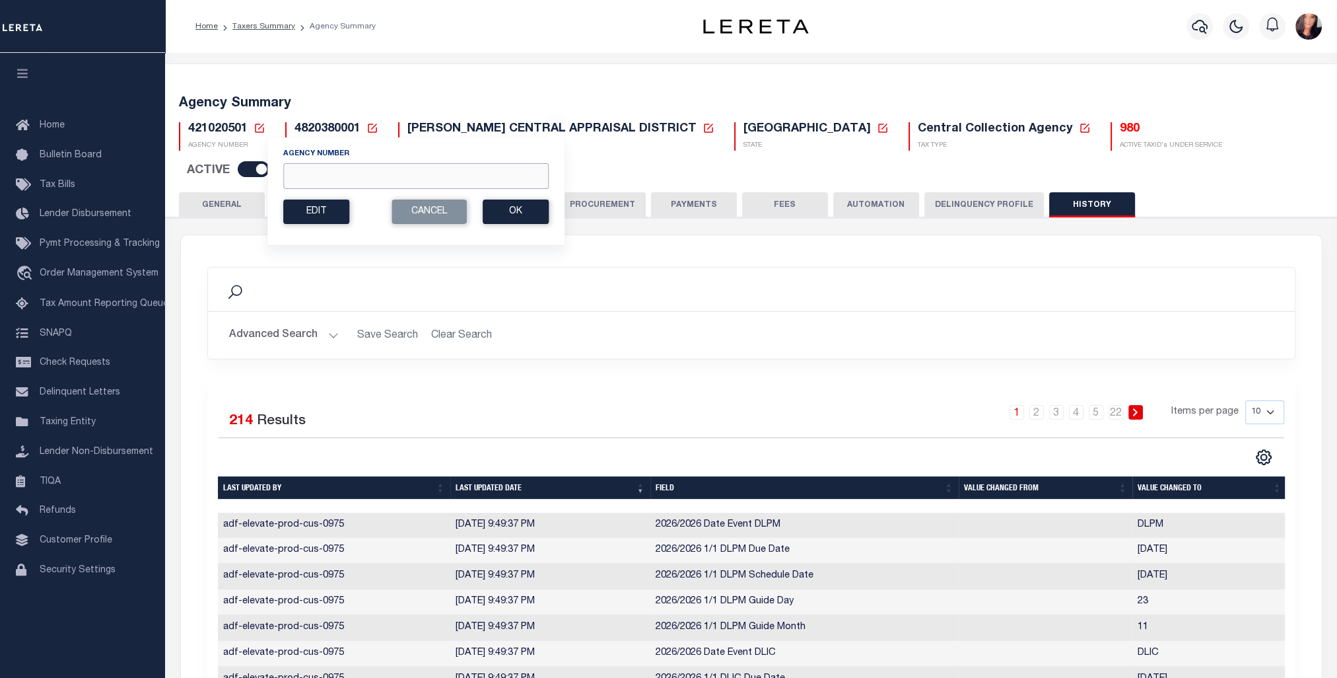
click at [341, 174] on input "Agency Number" at bounding box center [415, 176] width 265 height 26
paste input "421690501"
type input "421690501"
click at [516, 223] on button "Ok" at bounding box center [516, 211] width 66 height 24
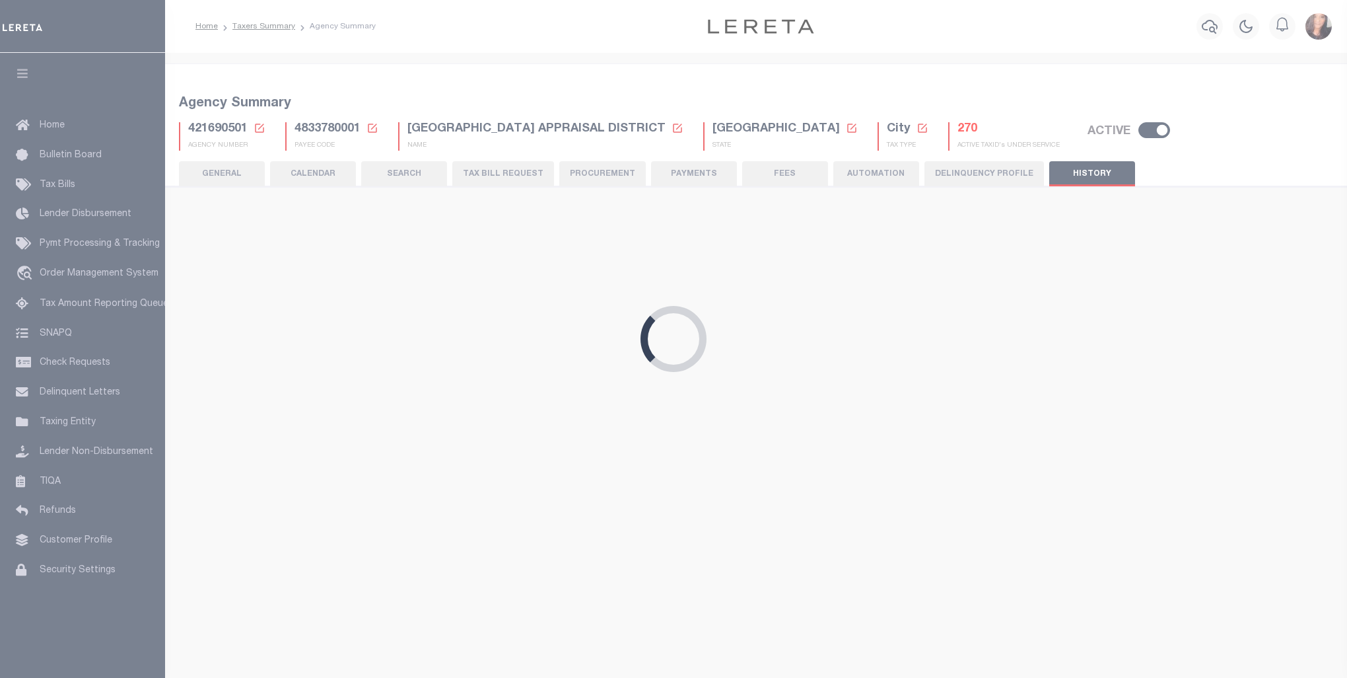
click at [917, 122] on icon at bounding box center [923, 128] width 12 height 12
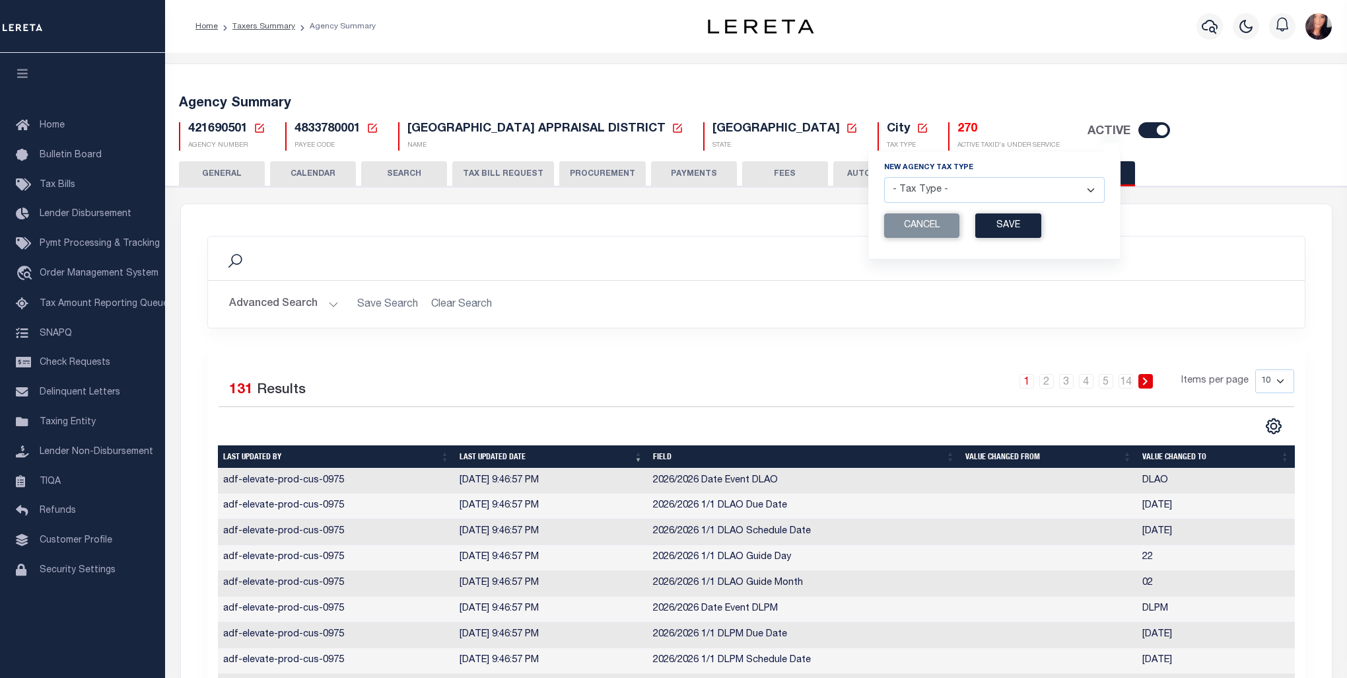
click at [956, 188] on select "- Tax Type - Assessments Bonds Borough Central Collection Agency City Conversio…" at bounding box center [994, 190] width 221 height 26
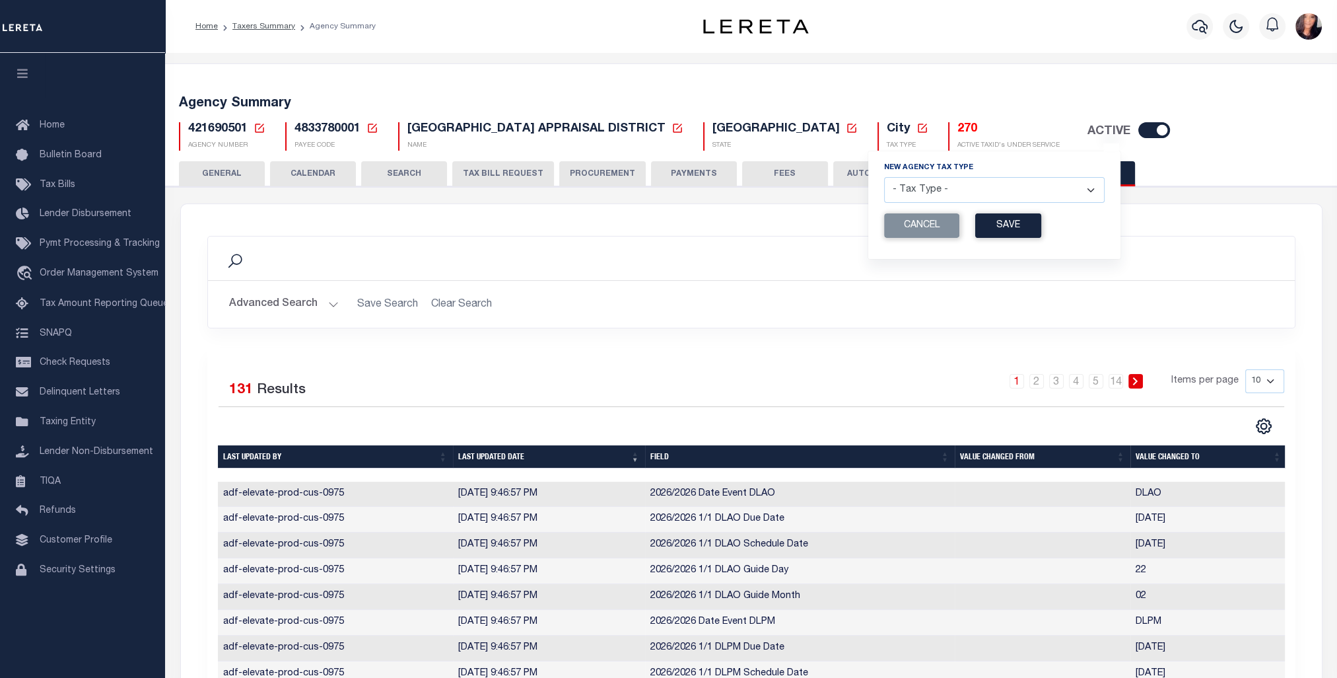
select select "46"
click at [884, 178] on select "- Tax Type - Assessments Bonds Borough Central Collection Agency City Conversio…" at bounding box center [994, 190] width 221 height 26
click at [975, 231] on button "Save" at bounding box center [1008, 225] width 66 height 24
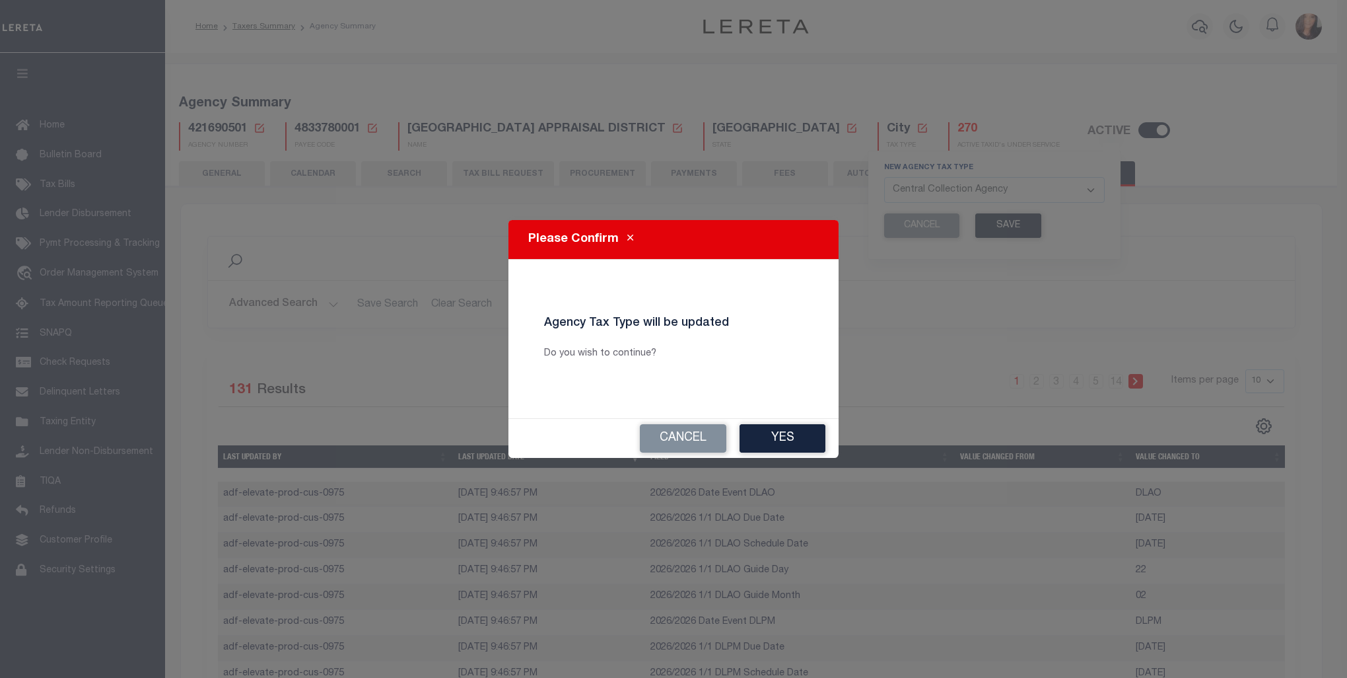
click at [797, 432] on button "Yes" at bounding box center [783, 438] width 86 height 28
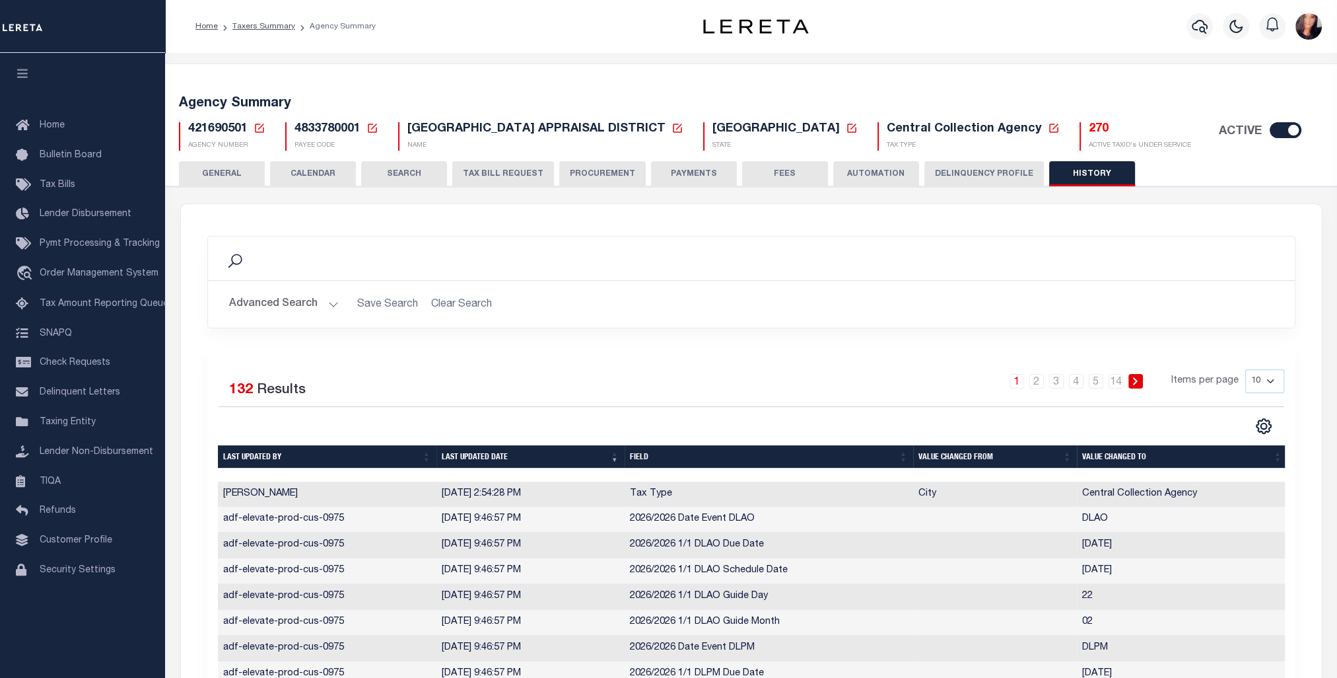
click at [263, 130] on icon at bounding box center [259, 127] width 9 height 9
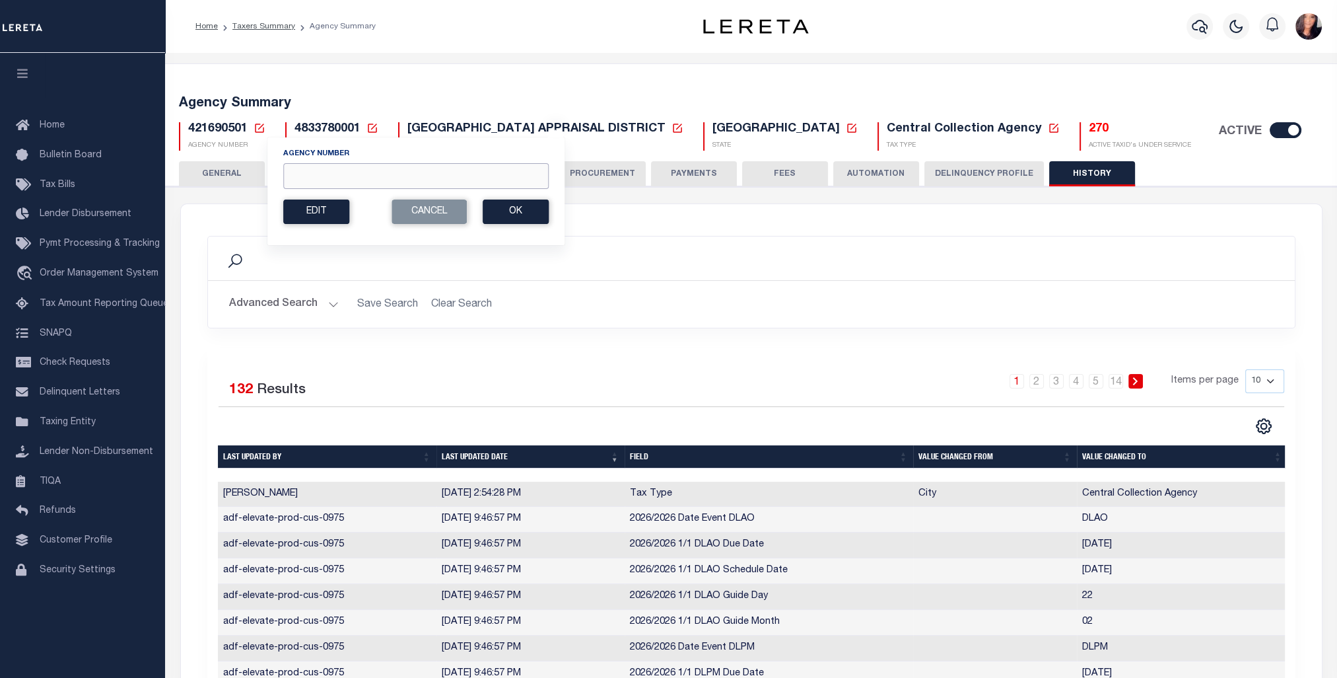
click at [322, 172] on input "Agency Number" at bounding box center [415, 176] width 265 height 26
paste input "421940501"
type input "421940501"
click at [518, 213] on button "Ok" at bounding box center [516, 211] width 66 height 24
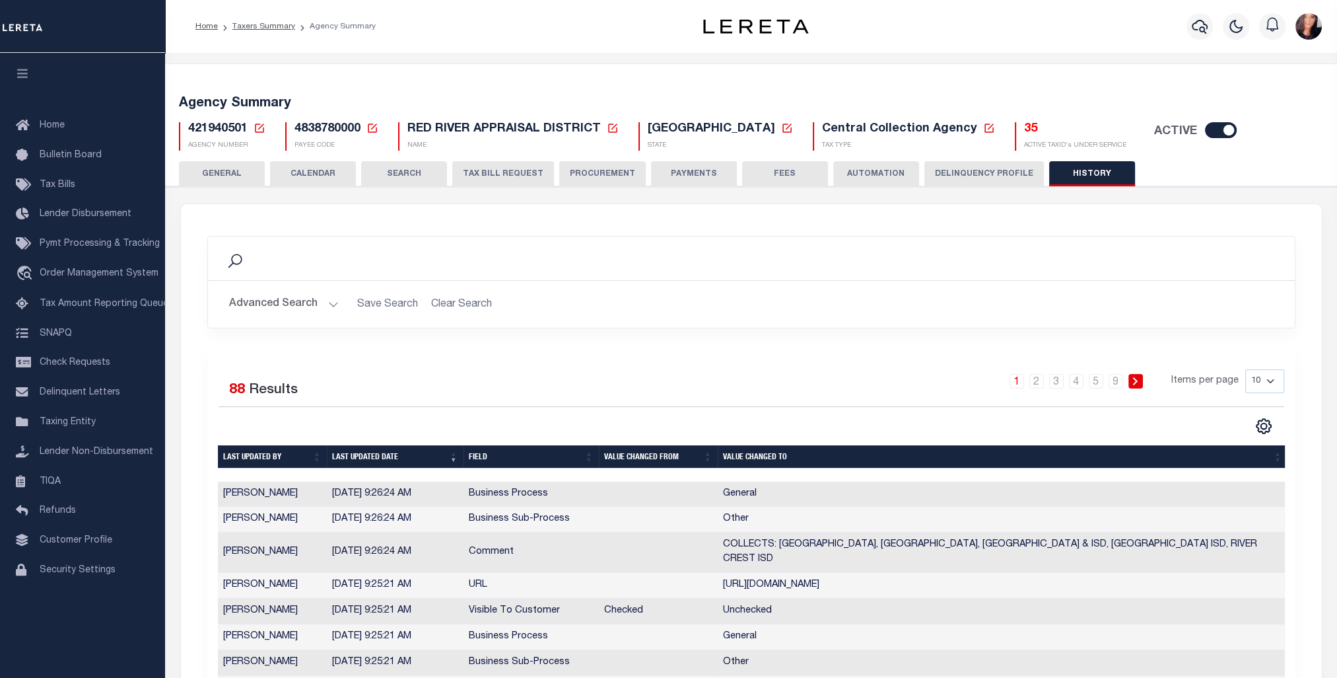
click at [259, 127] on icon at bounding box center [259, 127] width 9 height 9
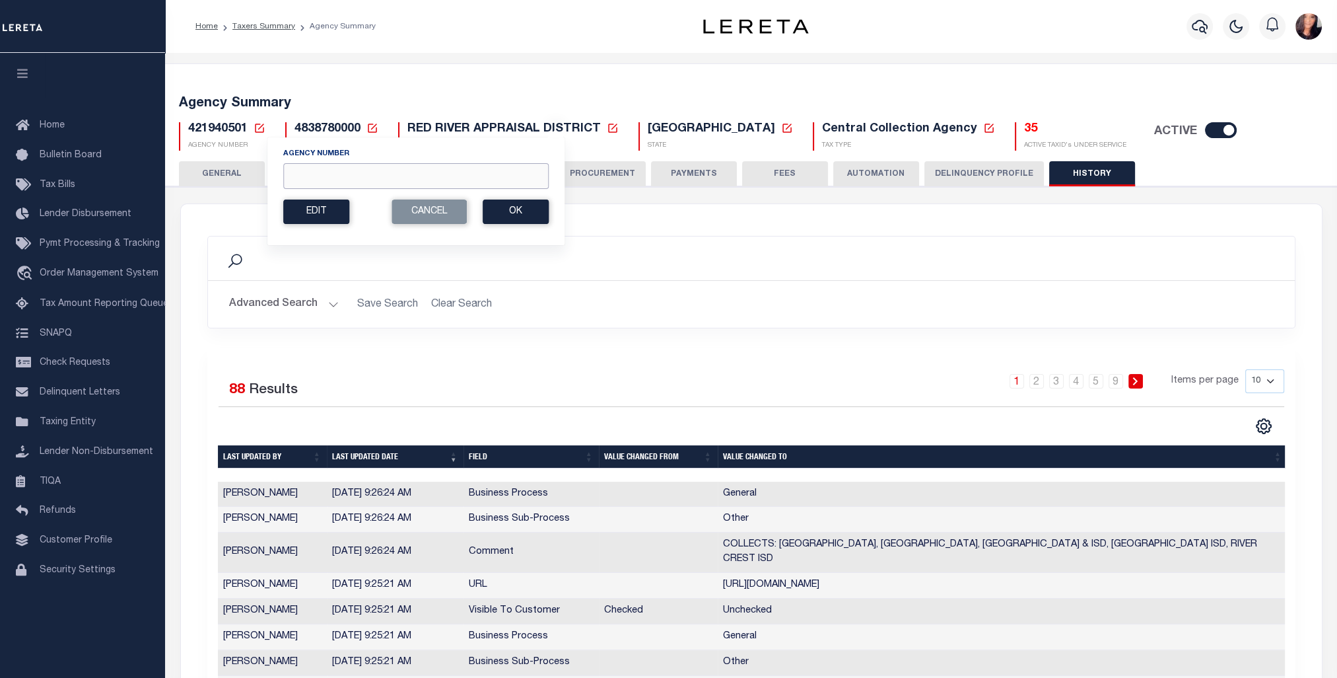
click at [314, 183] on input "Agency Number" at bounding box center [415, 176] width 265 height 26
paste input "422110501"
type input "422110501"
click at [533, 211] on button "Ok" at bounding box center [516, 211] width 66 height 24
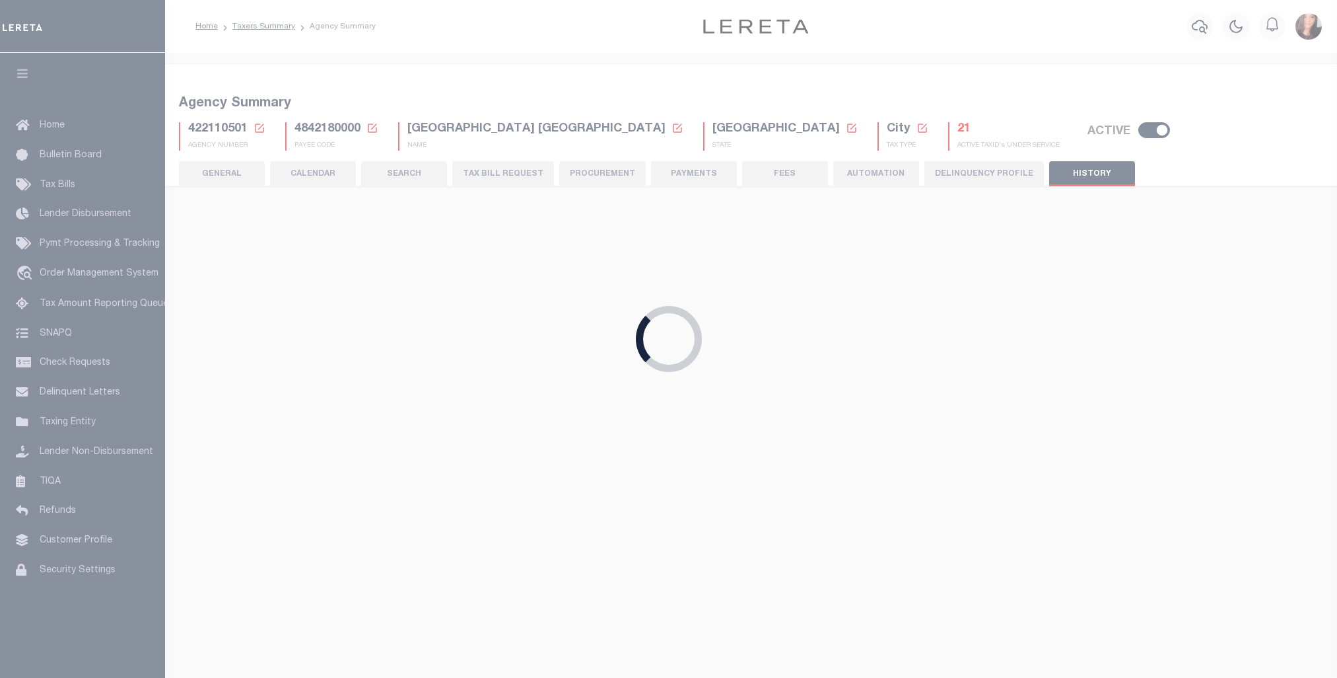
click at [917, 127] on icon at bounding box center [923, 128] width 12 height 12
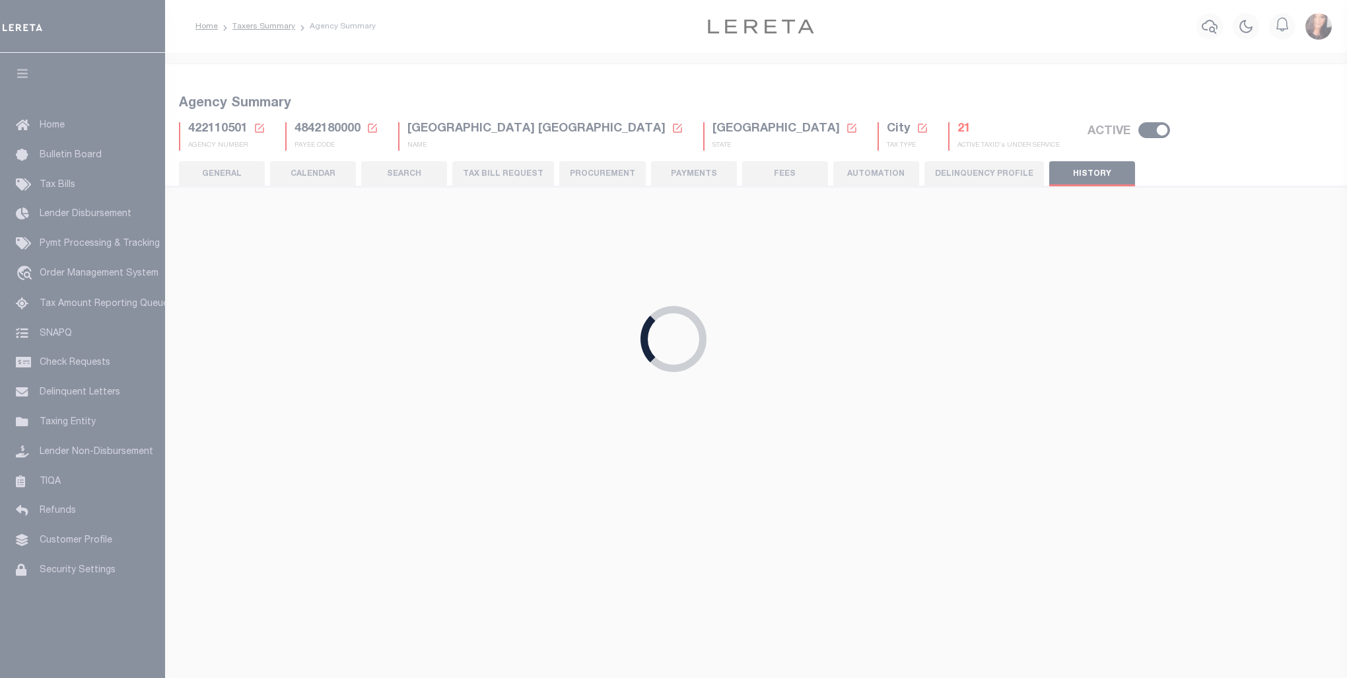
drag, startPoint x: 872, startPoint y: 188, endPoint x: 868, endPoint y: 204, distance: 16.3
click at [0, 0] on select "- Tax Type - Assessments Bonds Borough Central Collection Agency City Conversio…" at bounding box center [0, 0] width 0 height 0
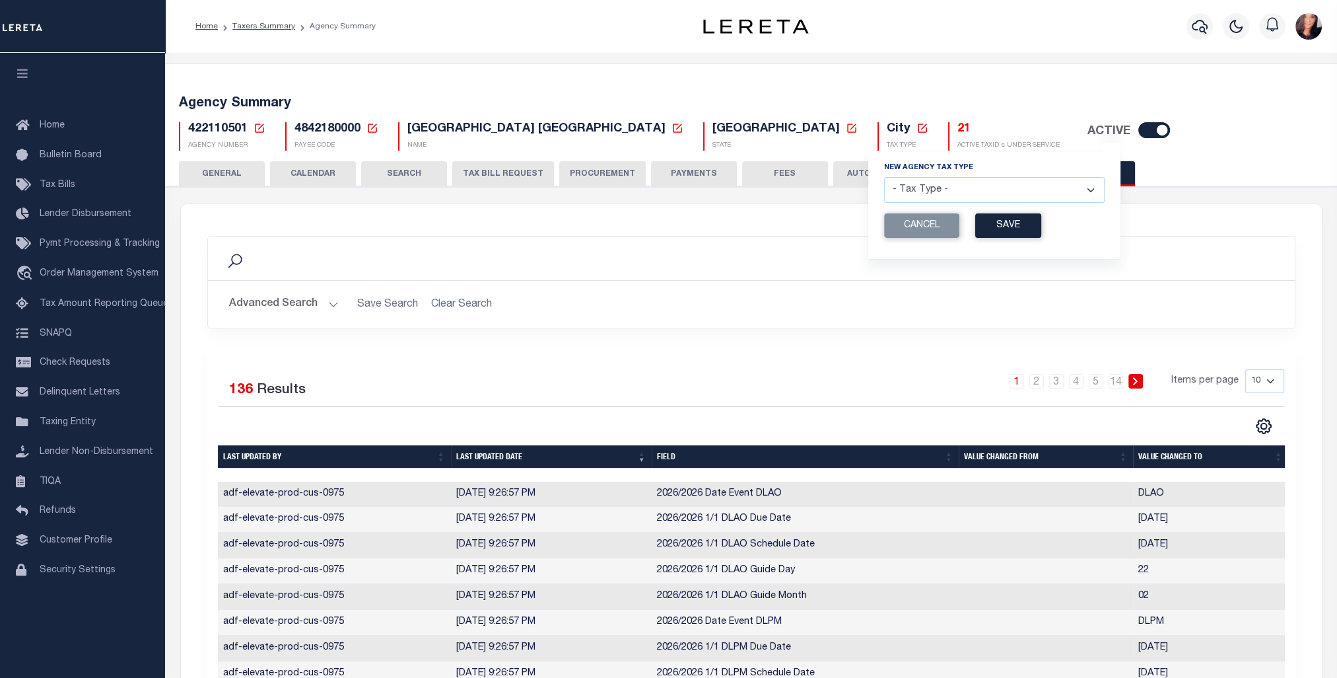
select select "46"
click at [884, 178] on select "- Tax Type - Assessments Bonds Borough Central Collection Agency City Conversio…" at bounding box center [994, 190] width 221 height 26
click at [975, 229] on button "Save" at bounding box center [1008, 225] width 66 height 24
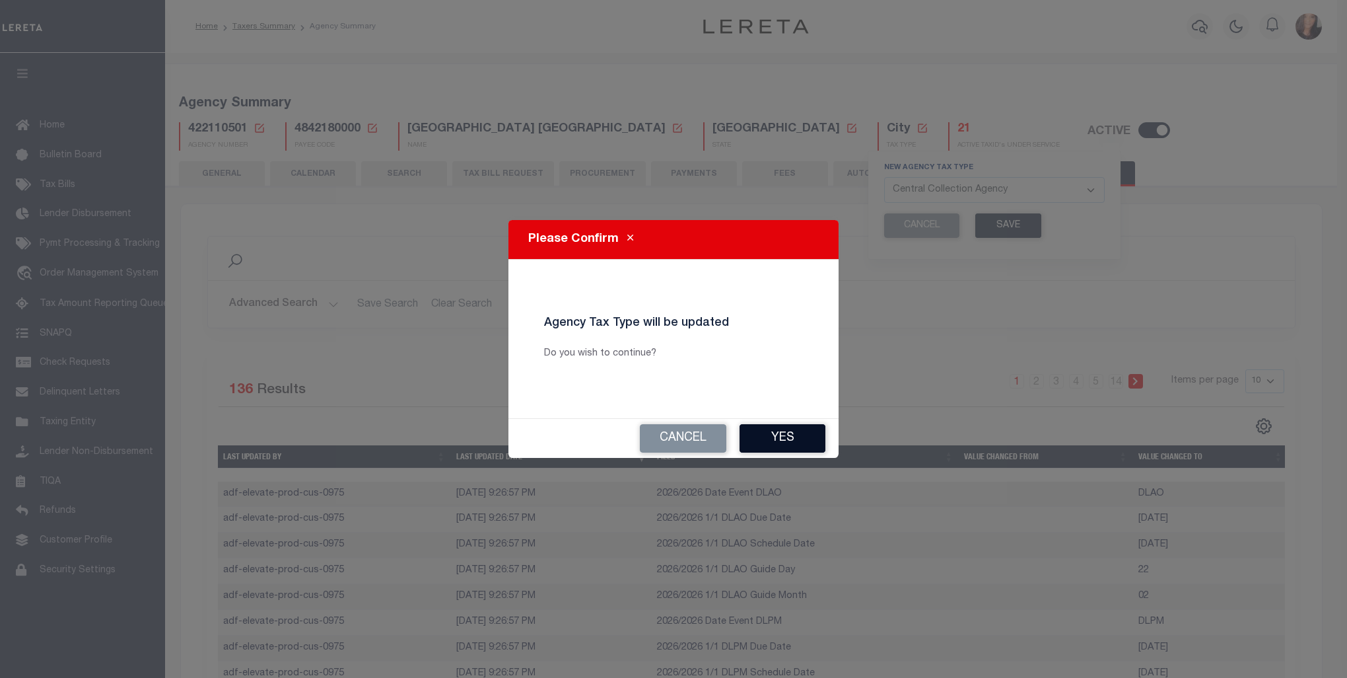
click at [774, 445] on button "Yes" at bounding box center [783, 438] width 86 height 28
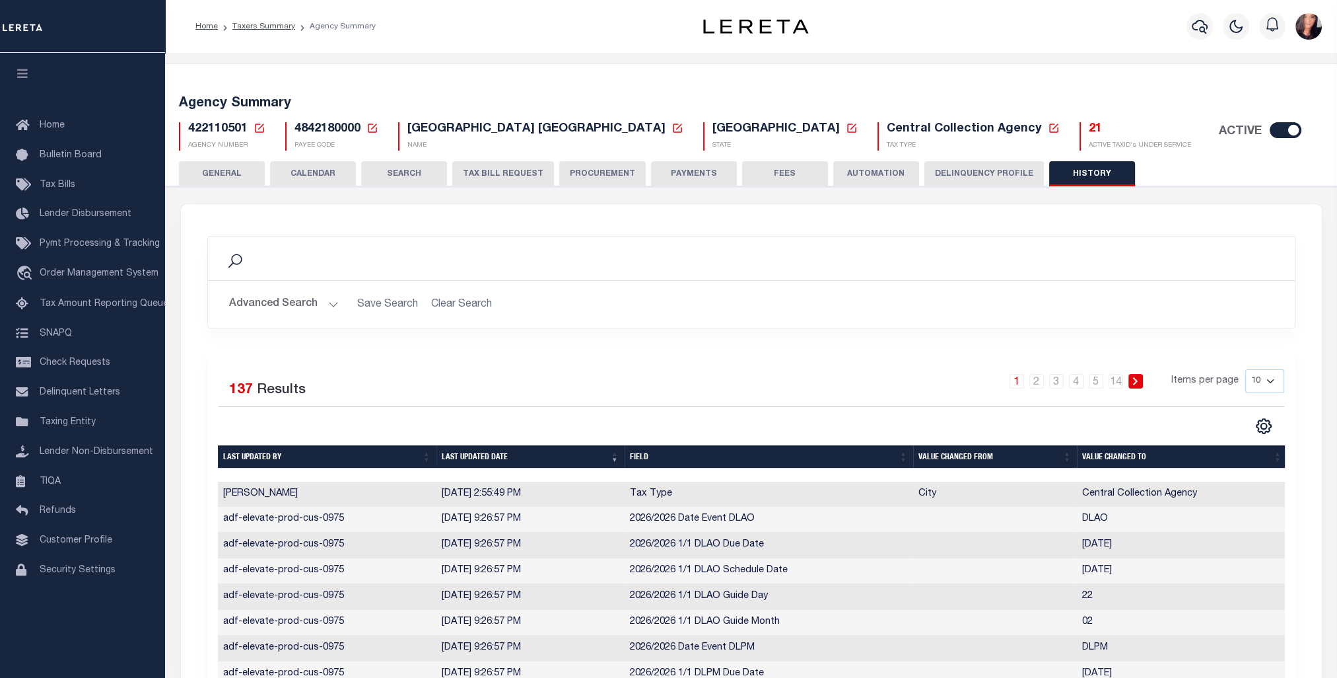
click at [257, 126] on icon at bounding box center [260, 128] width 12 height 12
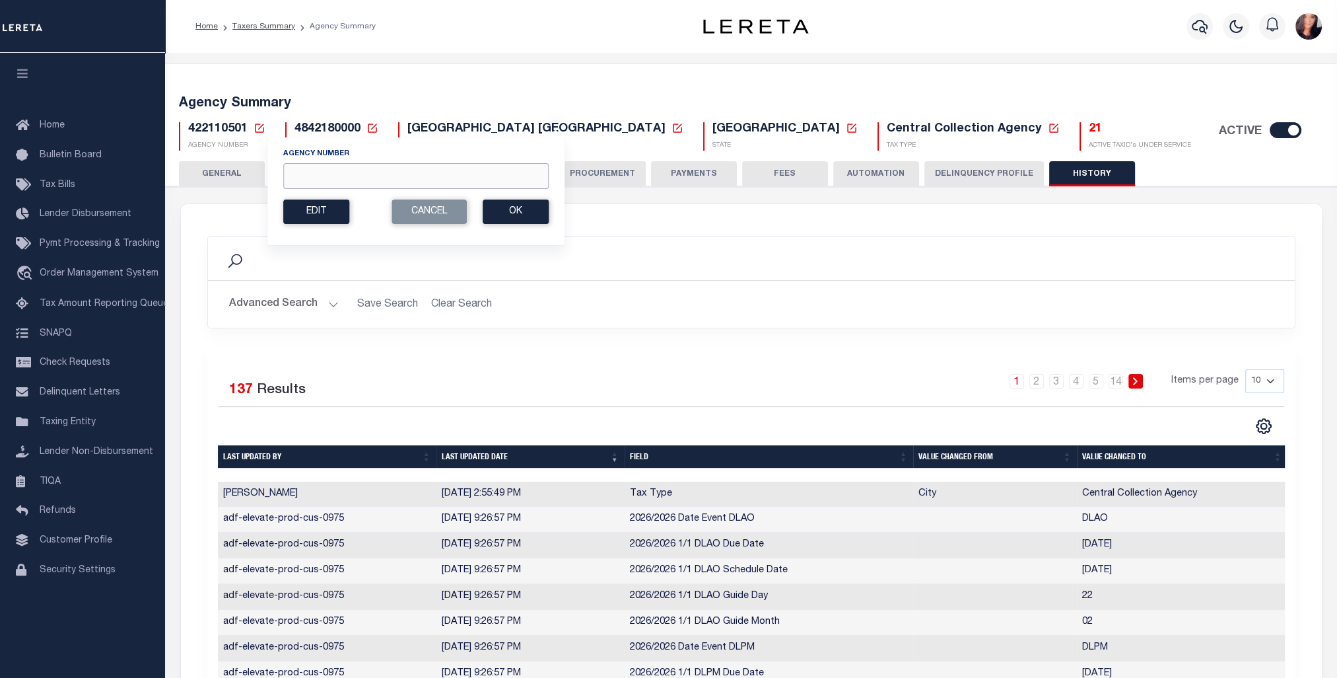
click at [343, 178] on input "Agency Number" at bounding box center [415, 176] width 265 height 26
paste input "422250501"
type input "422250501"
click at [525, 205] on button "Ok" at bounding box center [516, 211] width 66 height 24
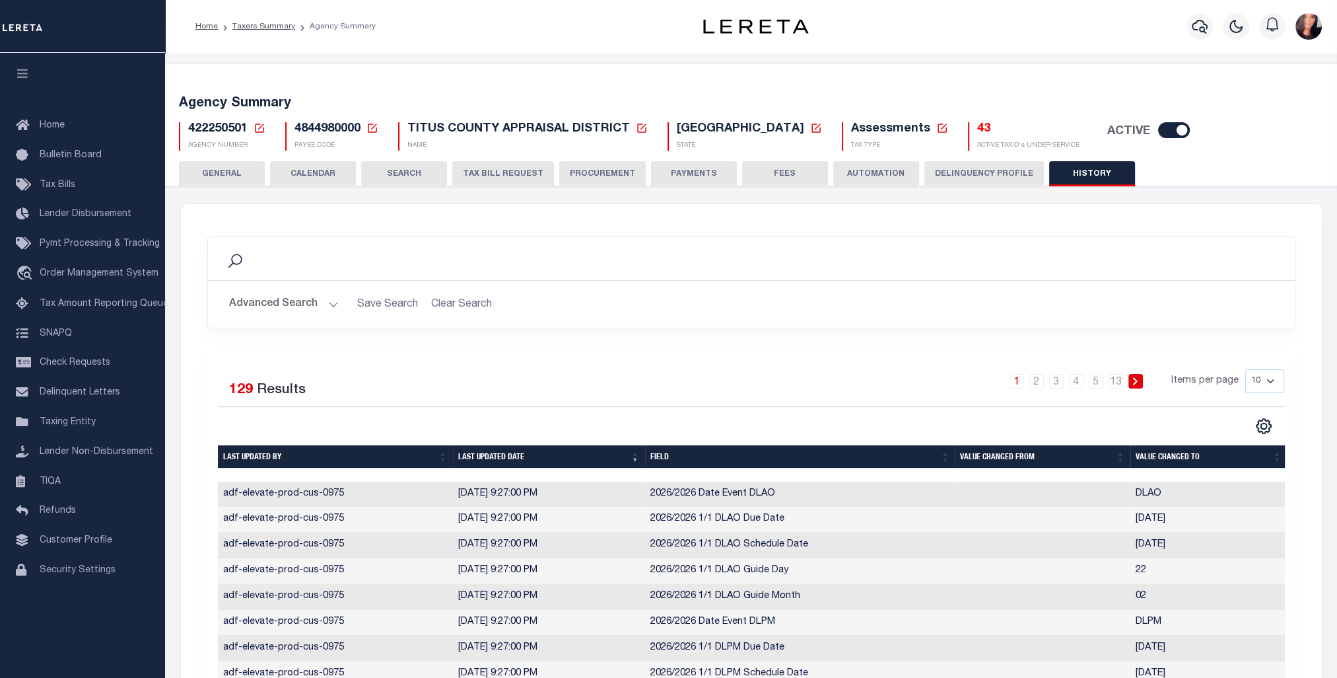
click at [938, 128] on icon at bounding box center [942, 127] width 9 height 9
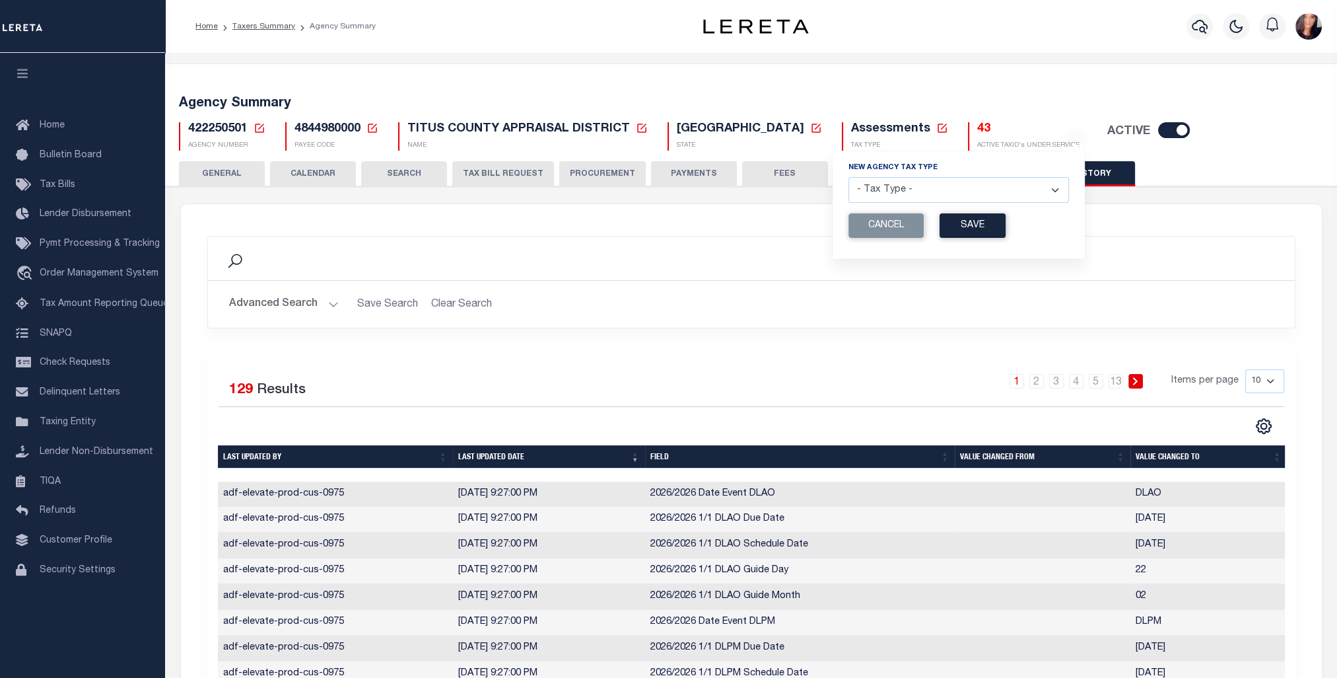
click at [923, 191] on select "- Tax Type - Assessments Bonds Borough Central Collection Agency City Conversio…" at bounding box center [959, 190] width 221 height 26
select select "46"
click at [849, 178] on select "- Tax Type - Assessments Bonds Borough Central Collection Agency City Conversio…" at bounding box center [959, 190] width 221 height 26
click at [940, 226] on button "Save" at bounding box center [973, 225] width 66 height 24
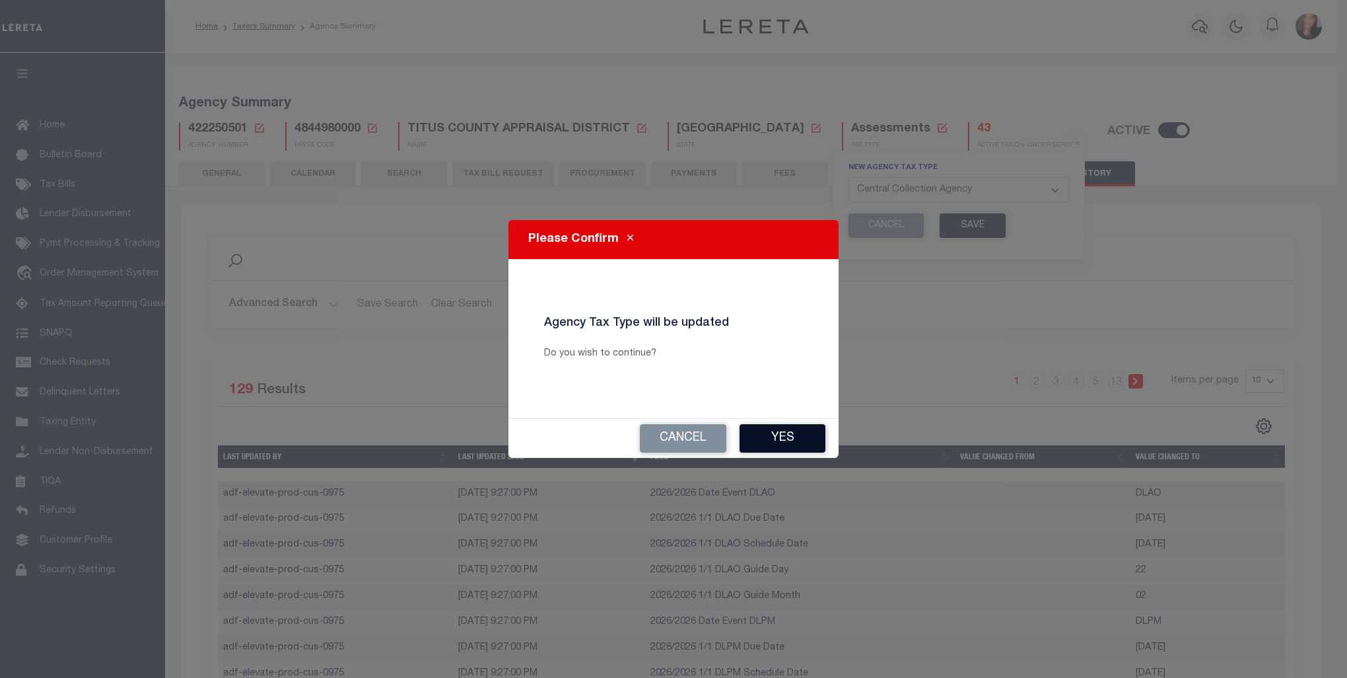
click at [790, 440] on button "Yes" at bounding box center [783, 438] width 86 height 28
